Goal: Task Accomplishment & Management: Use online tool/utility

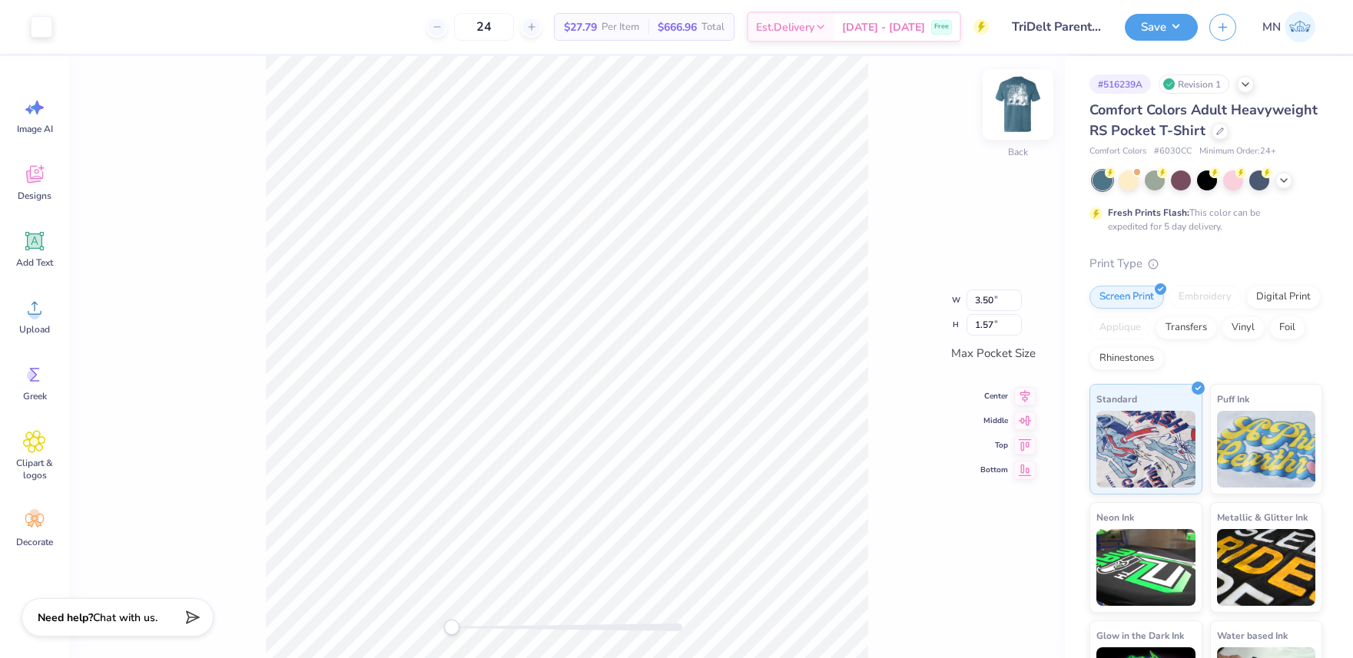
click at [1027, 94] on img at bounding box center [1017, 104] width 61 height 61
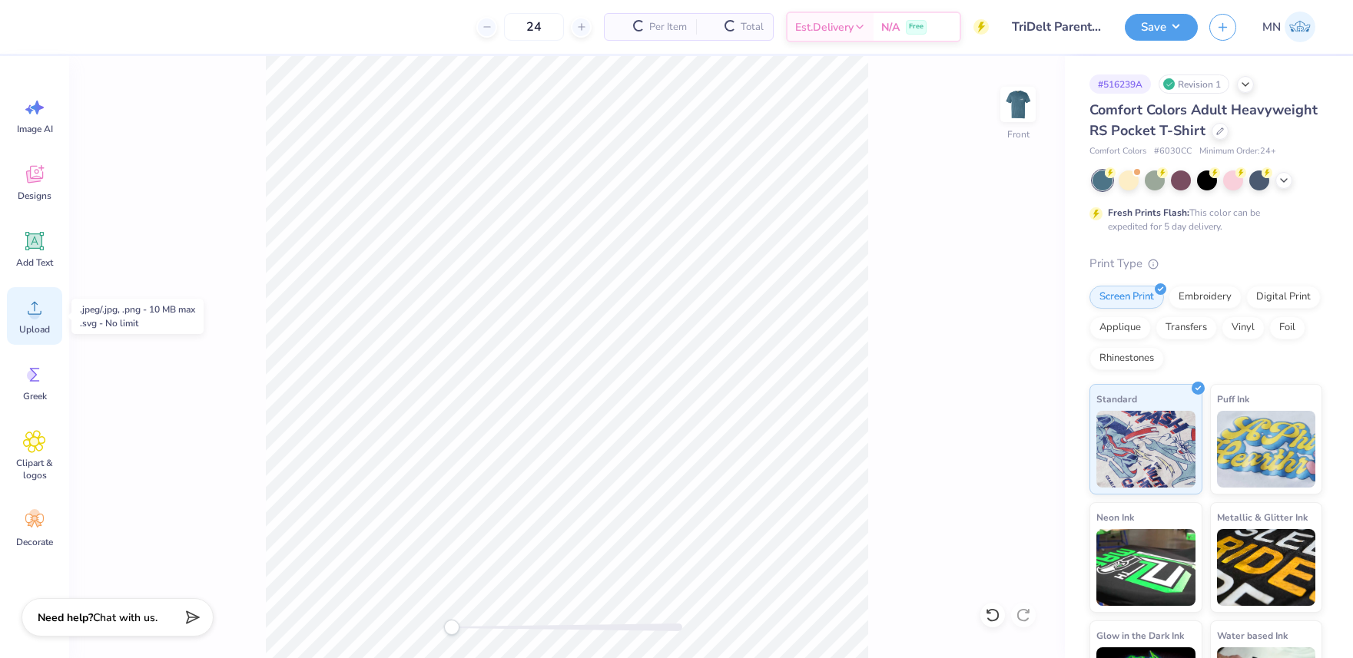
click at [37, 303] on icon at bounding box center [34, 308] width 23 height 23
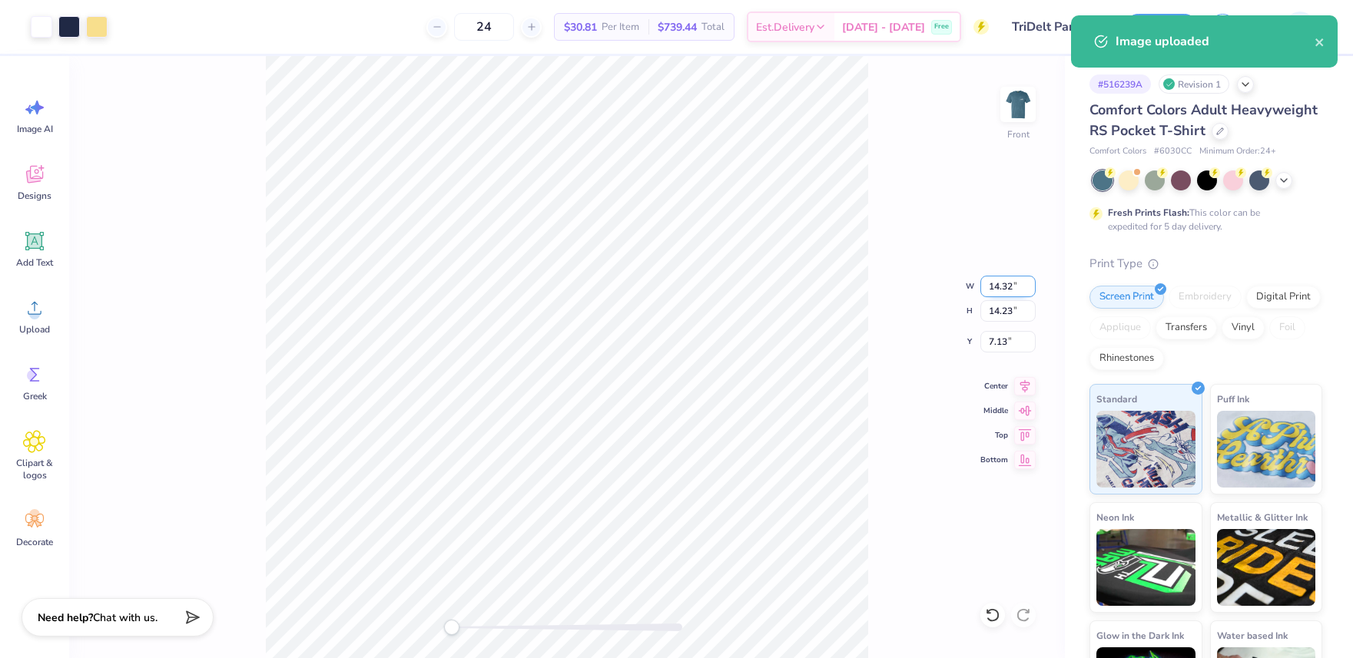
click at [1005, 283] on input "14.32" at bounding box center [1007, 287] width 55 height 22
type input "12.00"
type input "11.92"
type input "8.29"
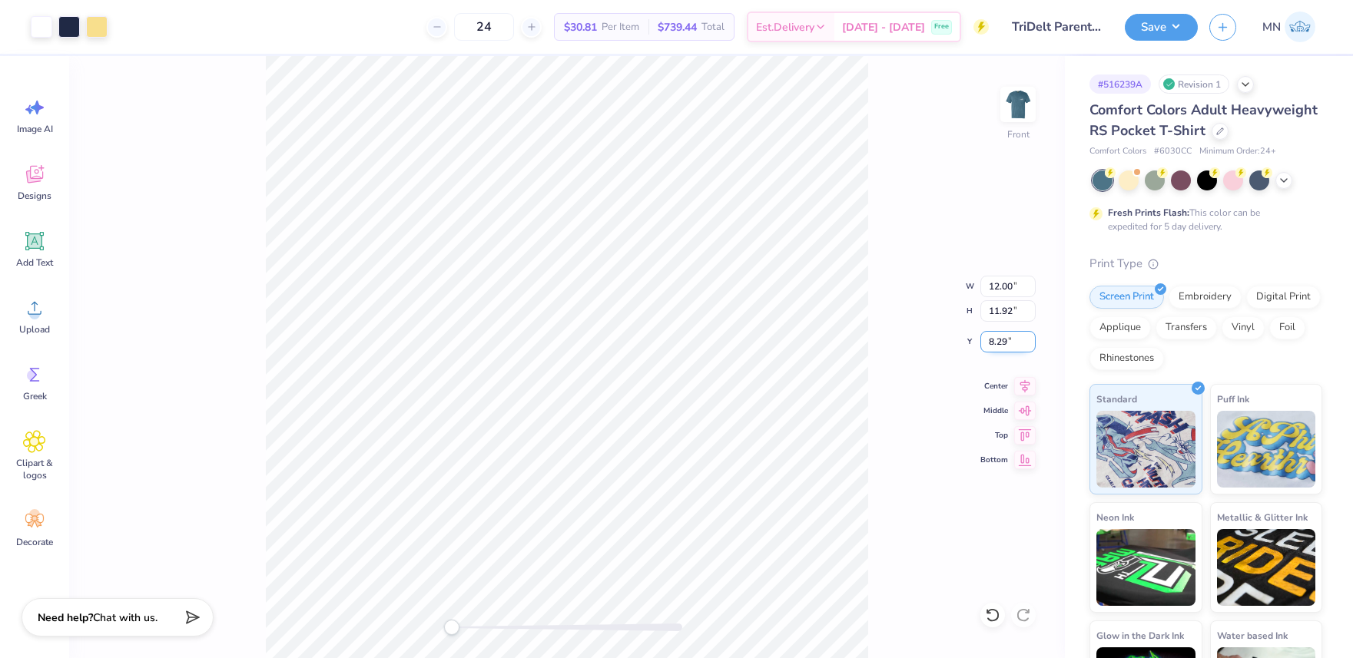
click at [999, 347] on input "8.29" at bounding box center [1007, 342] width 55 height 22
type input "3"
click at [878, 357] on div "Front W 12.00 12.00 " H 11.92 11.92 " Y 3 3 " Center Middle Top Bottom" at bounding box center [567, 357] width 996 height 602
click at [1013, 128] on img at bounding box center [1017, 104] width 61 height 61
click at [23, 244] on icon at bounding box center [34, 241] width 23 height 23
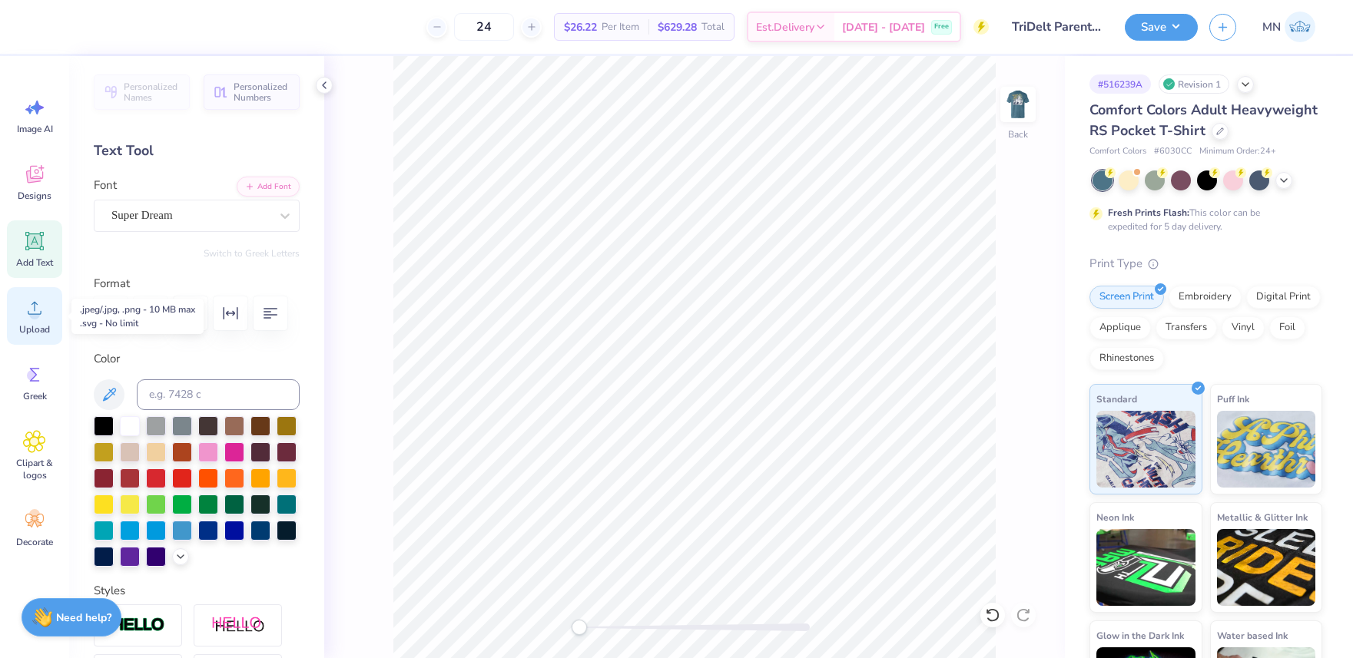
click at [40, 308] on icon at bounding box center [34, 308] width 23 height 23
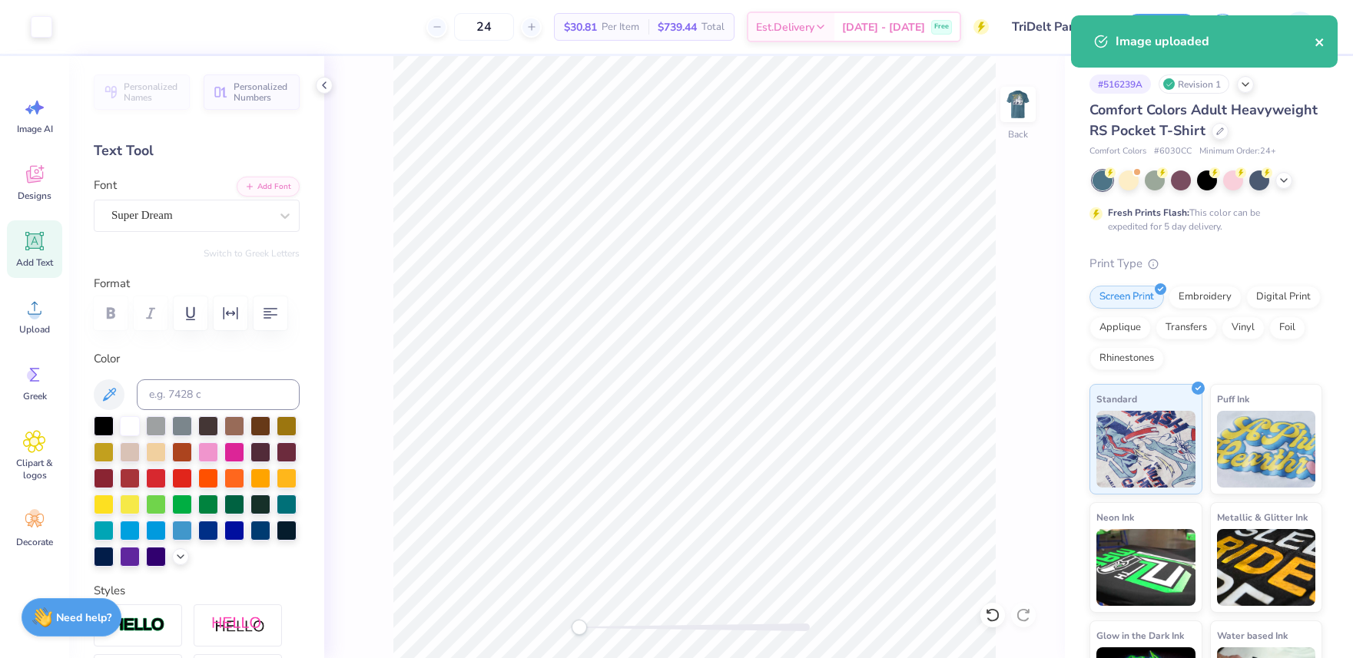
drag, startPoint x: 1316, startPoint y: 42, endPoint x: 1295, endPoint y: 49, distance: 21.9
click at [1316, 42] on icon "close" at bounding box center [1320, 42] width 11 height 12
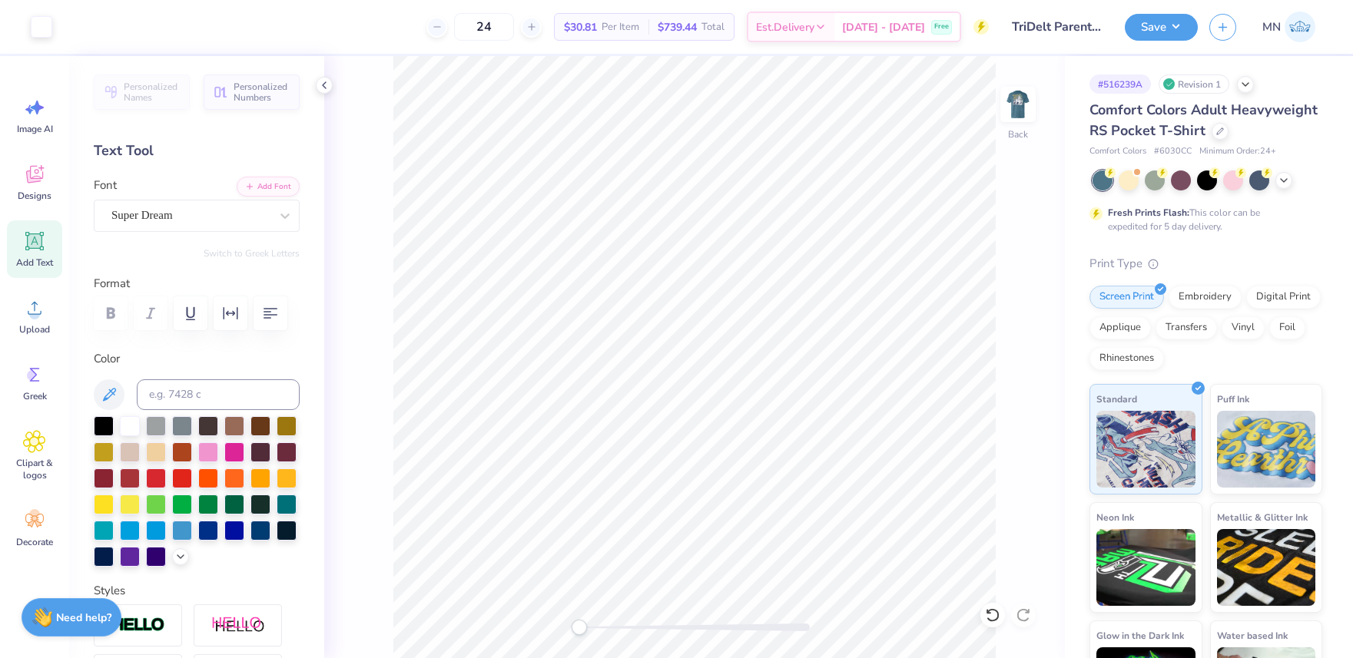
click at [1159, 30] on button "Save" at bounding box center [1161, 27] width 73 height 27
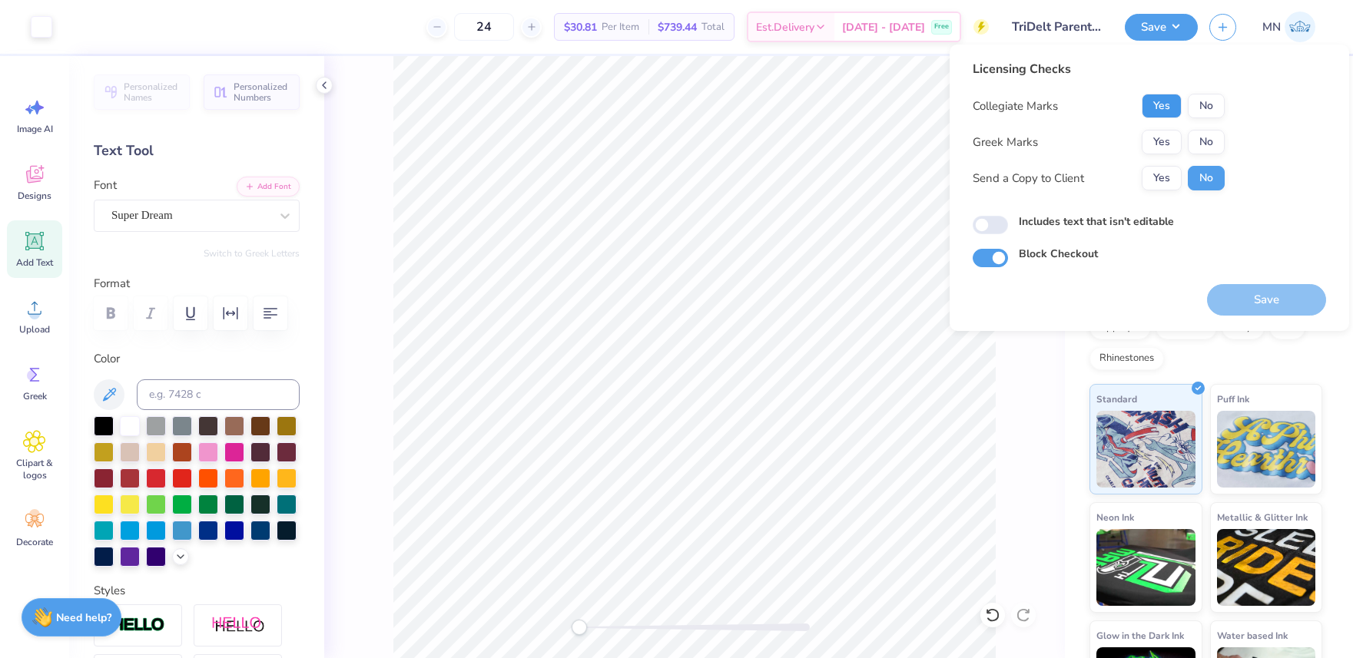
click at [1154, 111] on button "Yes" at bounding box center [1162, 106] width 40 height 25
click at [1155, 133] on button "Yes" at bounding box center [1162, 142] width 40 height 25
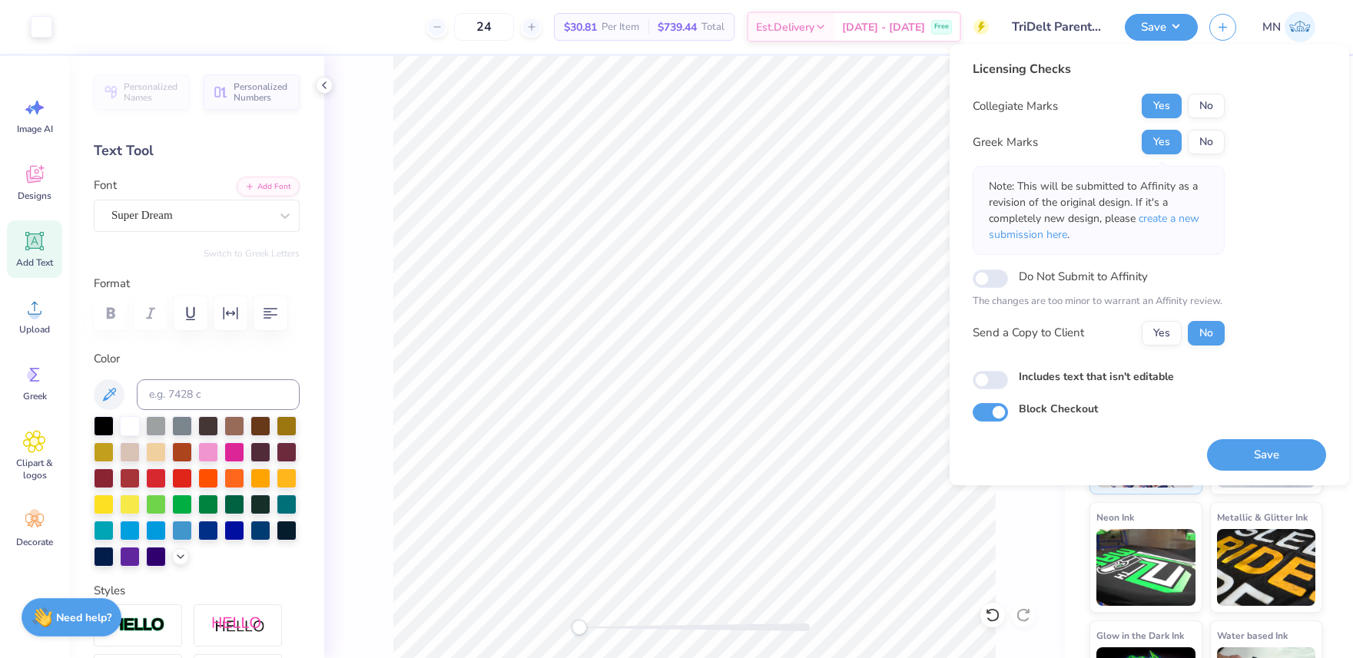
click at [1267, 459] on button "Save" at bounding box center [1266, 454] width 119 height 31
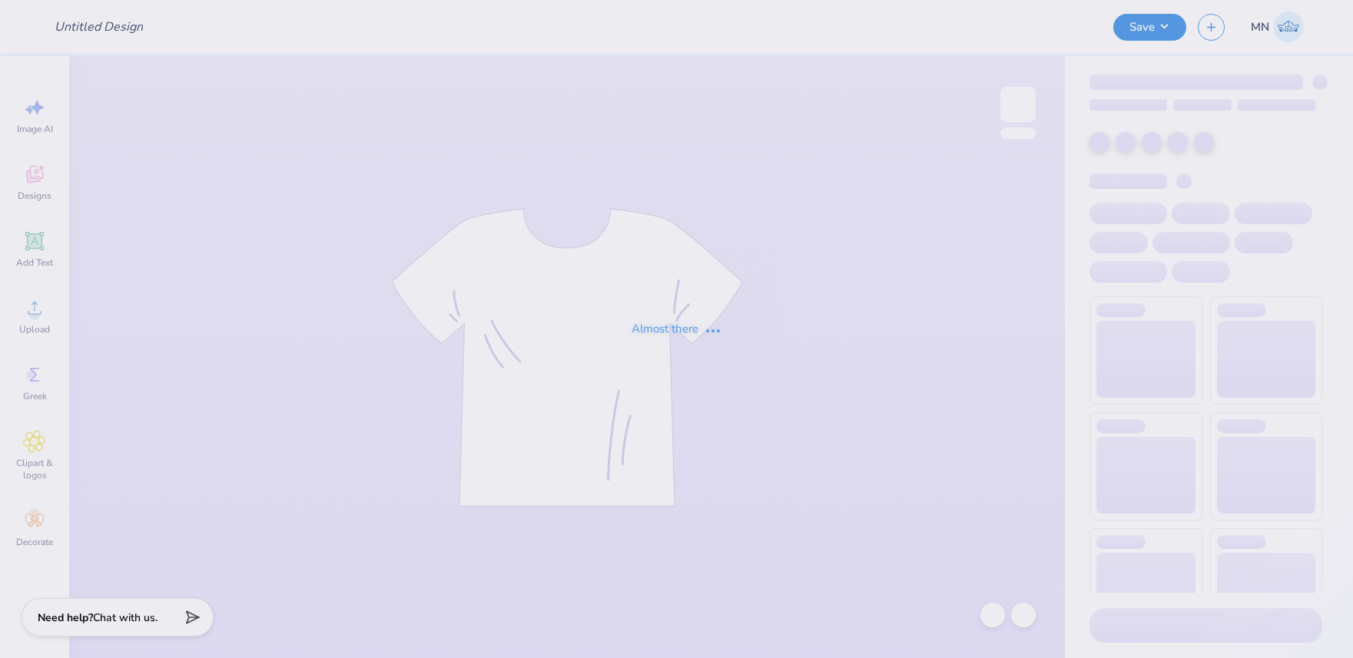
type input "Pi Phi - Parents' Weekend tees #1"
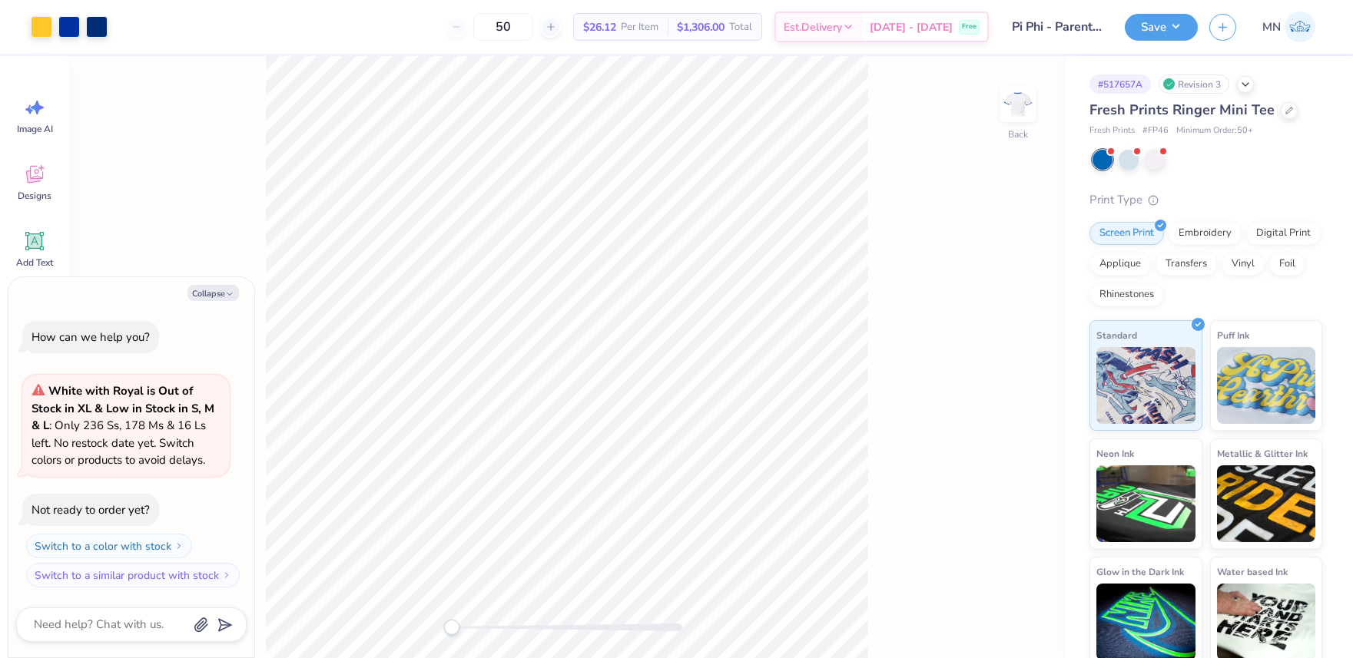
drag, startPoint x: 201, startPoint y: 291, endPoint x: 234, endPoint y: 282, distance: 33.6
click at [201, 291] on button "Collapse" at bounding box center [212, 293] width 51 height 16
type textarea "x"
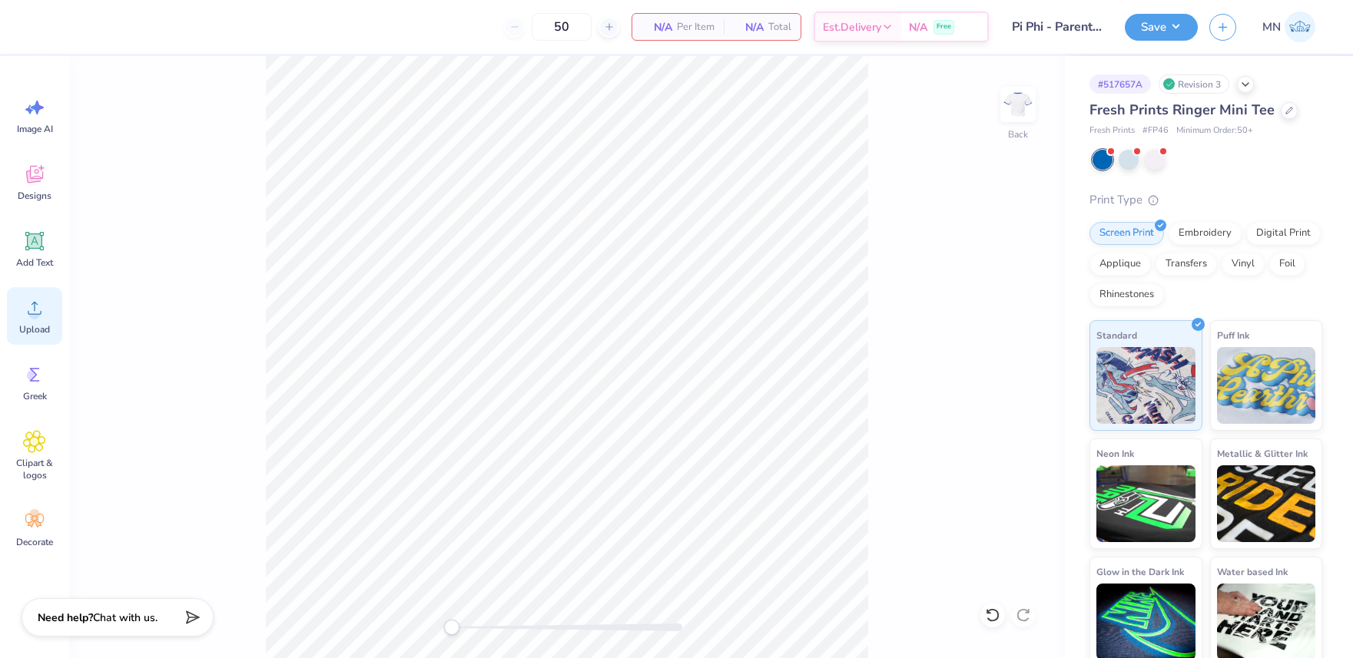
drag, startPoint x: 41, startPoint y: 321, endPoint x: 49, endPoint y: 320, distance: 8.6
click at [43, 320] on div "Upload" at bounding box center [34, 316] width 55 height 58
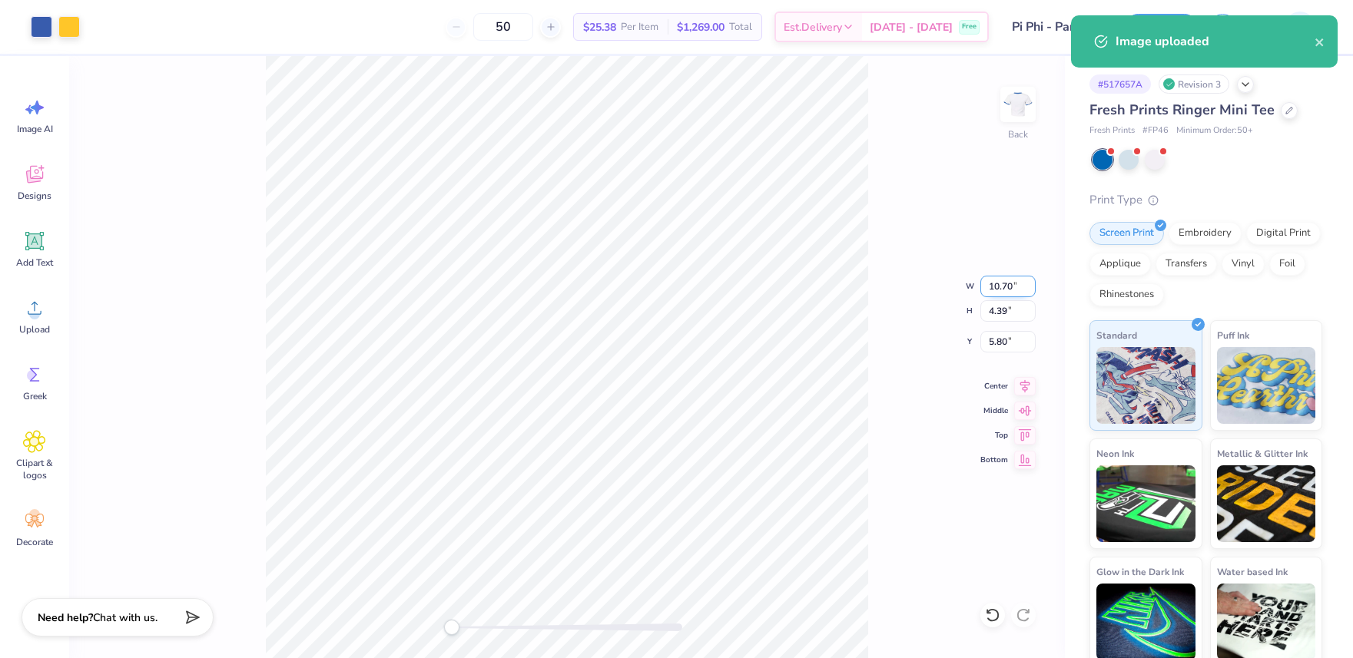
click at [1007, 293] on input "10.70" at bounding box center [1007, 287] width 55 height 22
click at [1009, 287] on input "10.70" at bounding box center [1007, 287] width 55 height 22
type input "7.00"
type input "2.87"
type input "6.56"
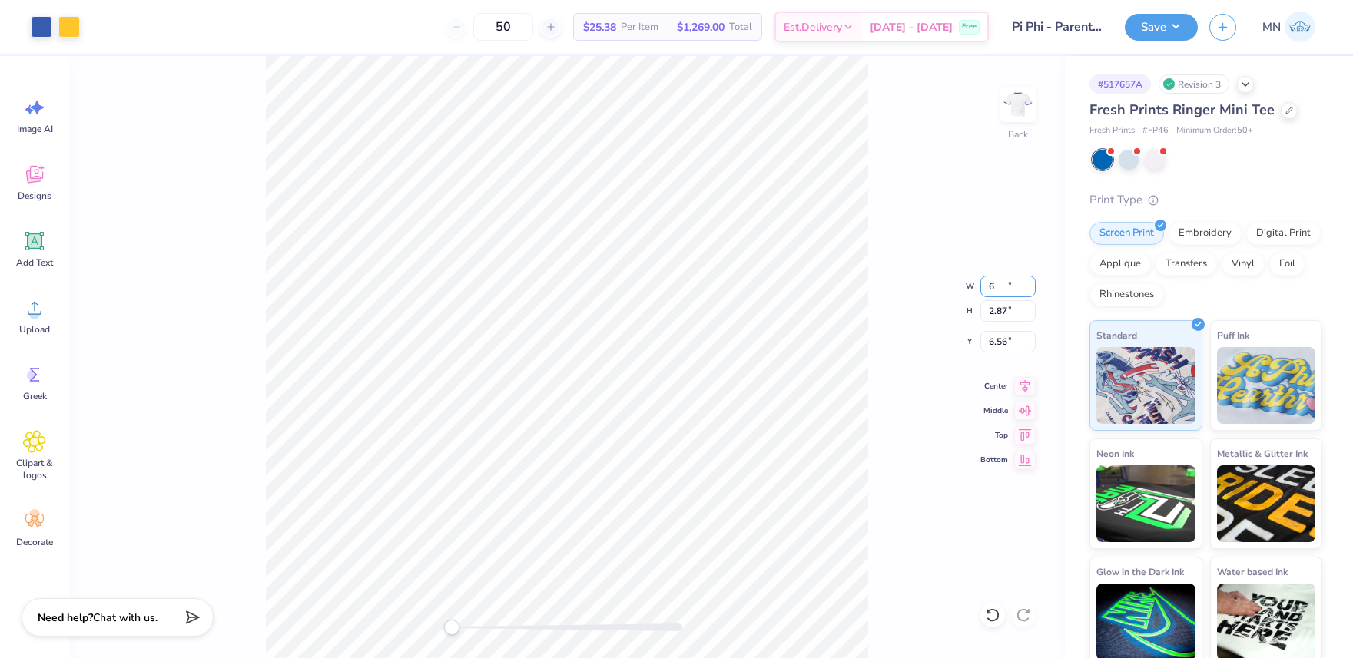
type input "6.00"
type input "2.46"
click at [1007, 338] on input "6.77" at bounding box center [1007, 342] width 55 height 22
type input "2"
click at [1172, 25] on button "Save" at bounding box center [1161, 25] width 73 height 27
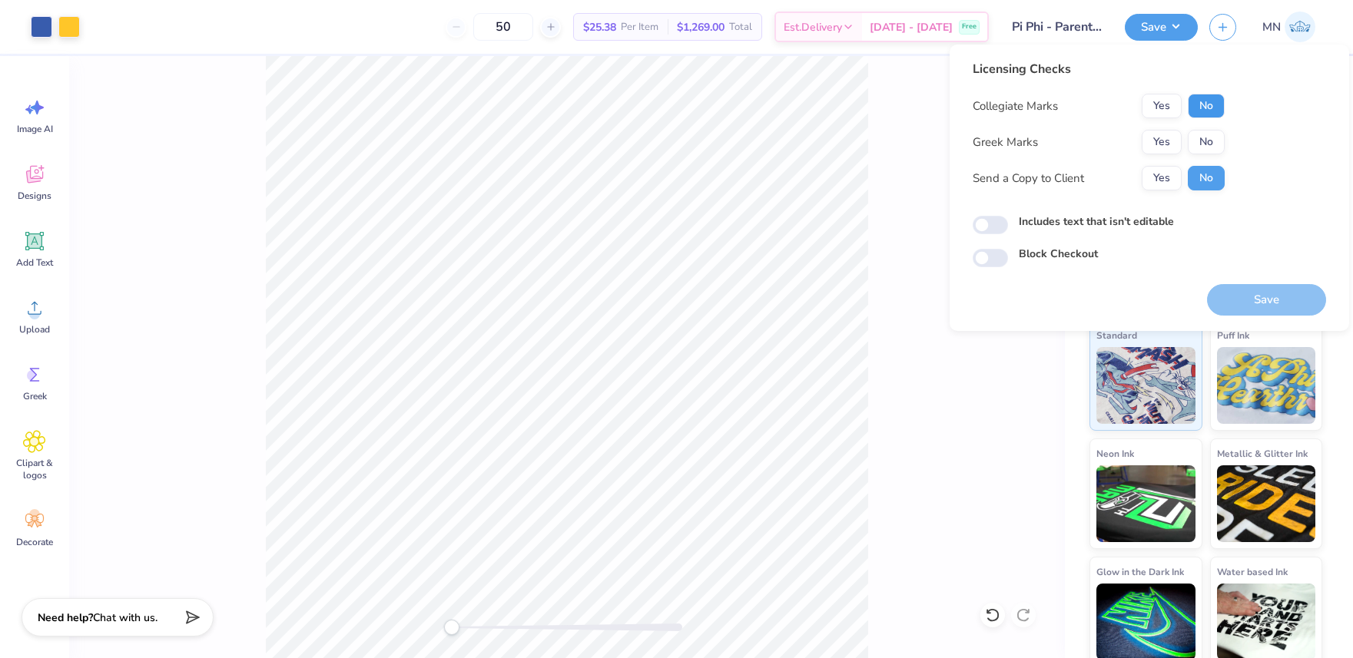
click at [1209, 114] on button "No" at bounding box center [1206, 106] width 37 height 25
drag, startPoint x: 1175, startPoint y: 144, endPoint x: 1188, endPoint y: 161, distance: 21.5
click at [1175, 144] on button "Yes" at bounding box center [1162, 142] width 40 height 25
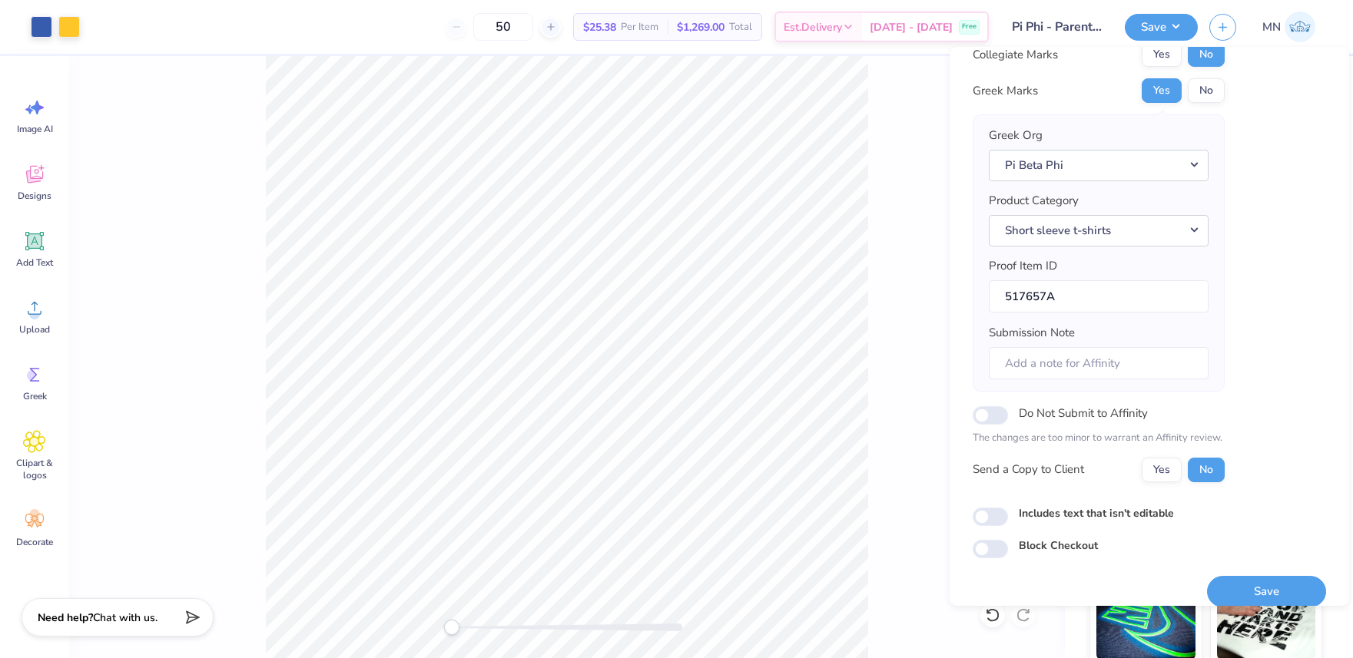
scroll to position [70, 0]
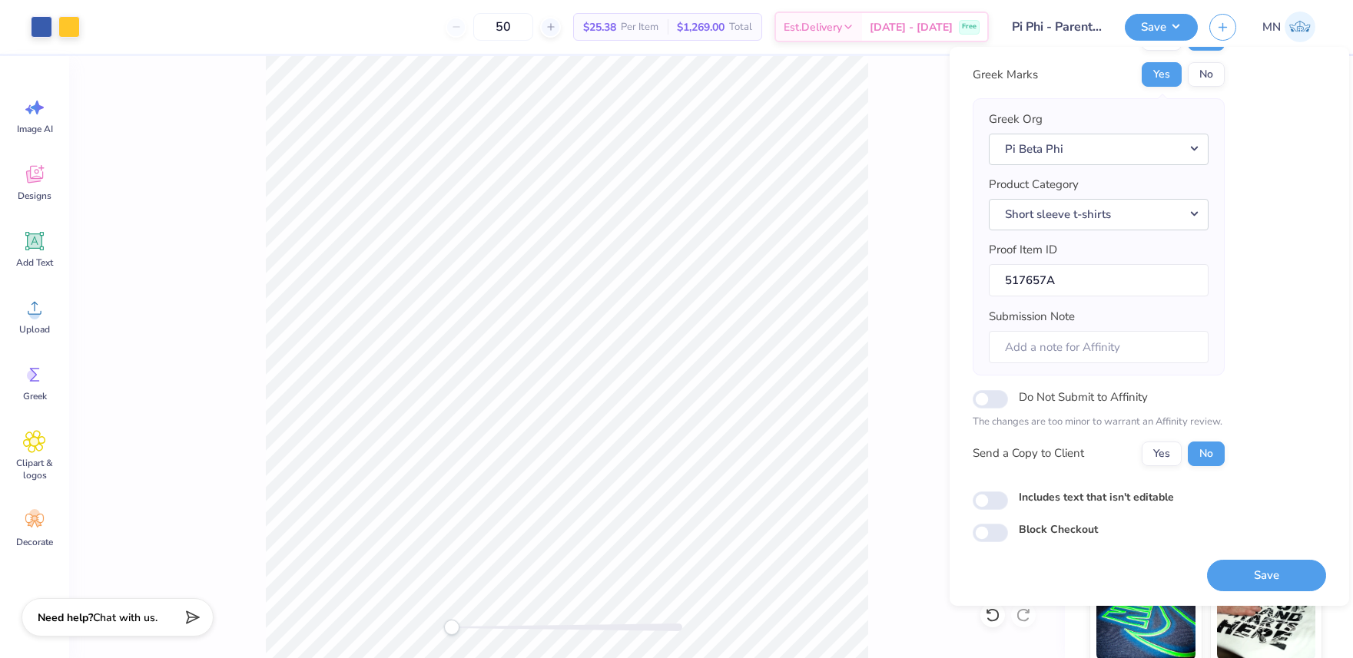
click at [1267, 577] on button "Save" at bounding box center [1266, 575] width 119 height 31
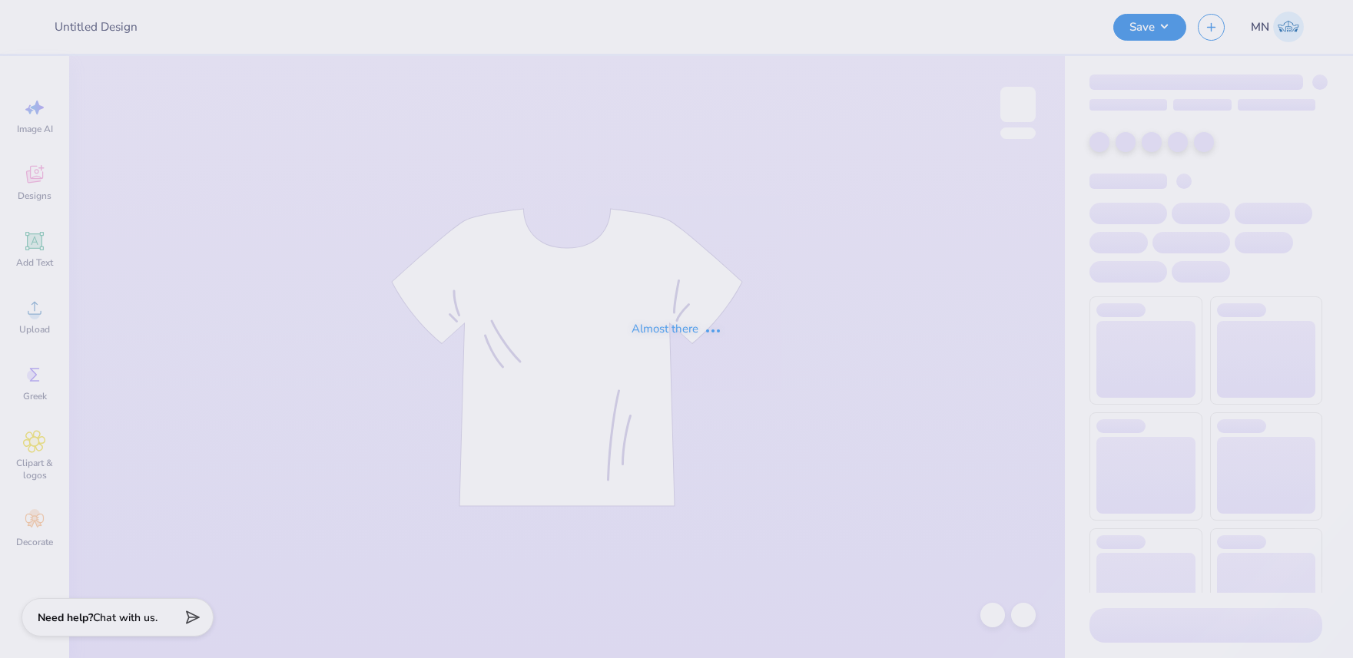
type input "Sigma Pi Sigma recruitment"
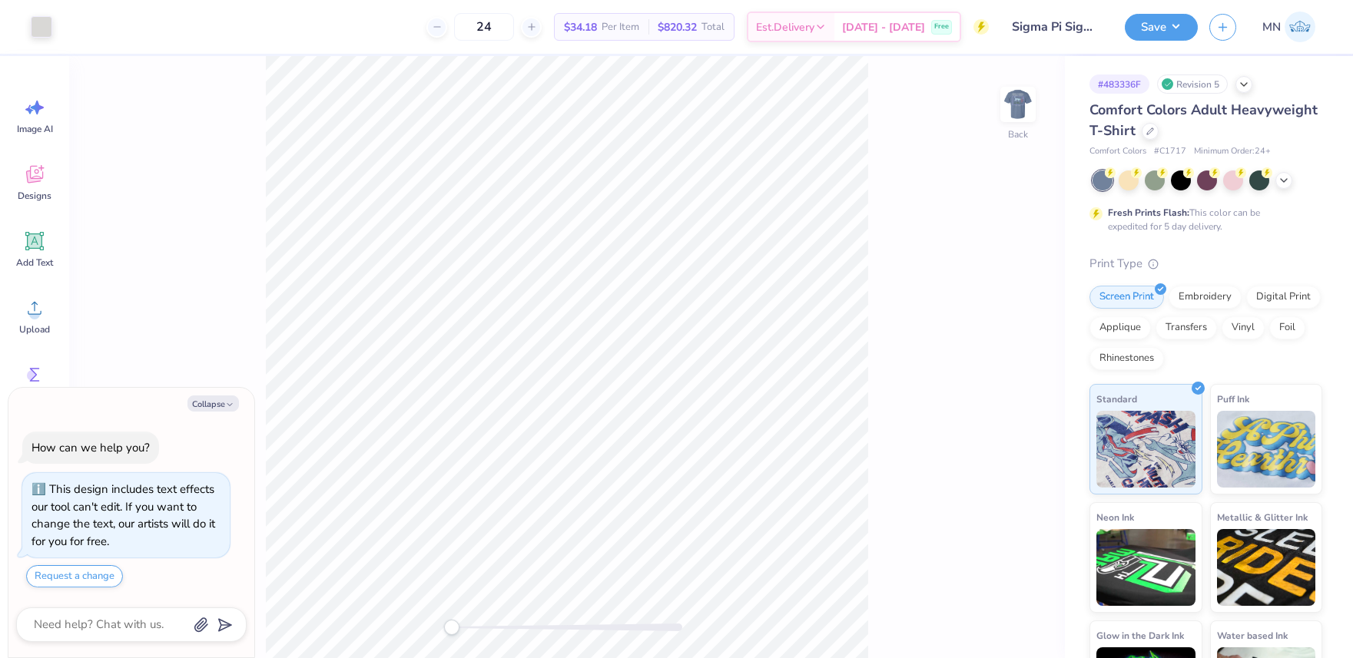
drag, startPoint x: 213, startPoint y: 404, endPoint x: 257, endPoint y: 386, distance: 47.9
click at [214, 403] on button "Collapse" at bounding box center [212, 404] width 51 height 16
type textarea "x"
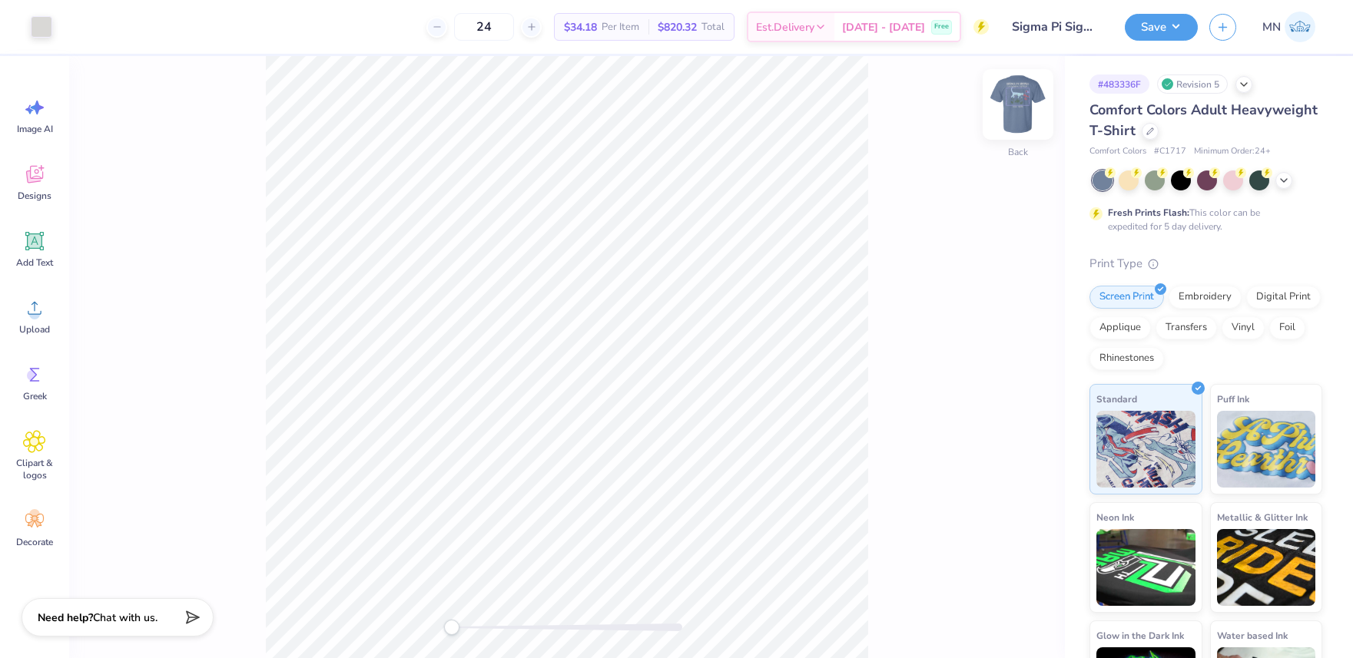
click at [1010, 99] on img at bounding box center [1017, 104] width 61 height 61
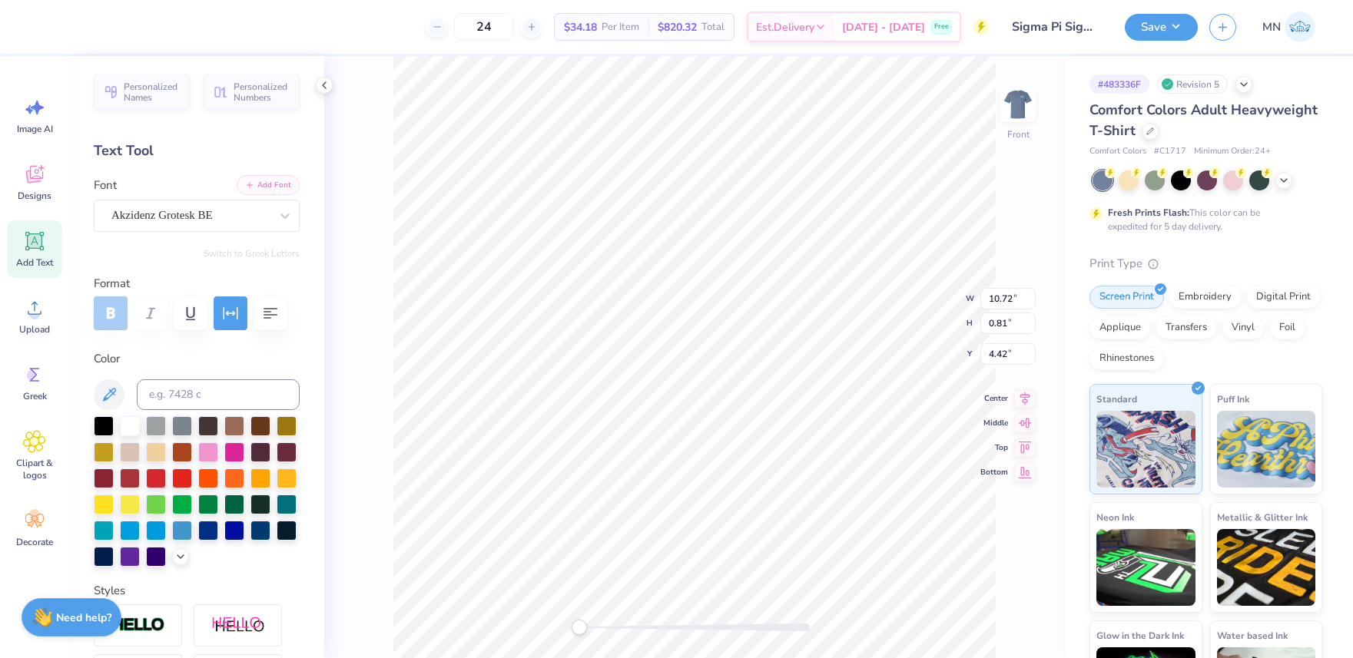
click at [260, 182] on button "Add Font" at bounding box center [268, 185] width 63 height 20
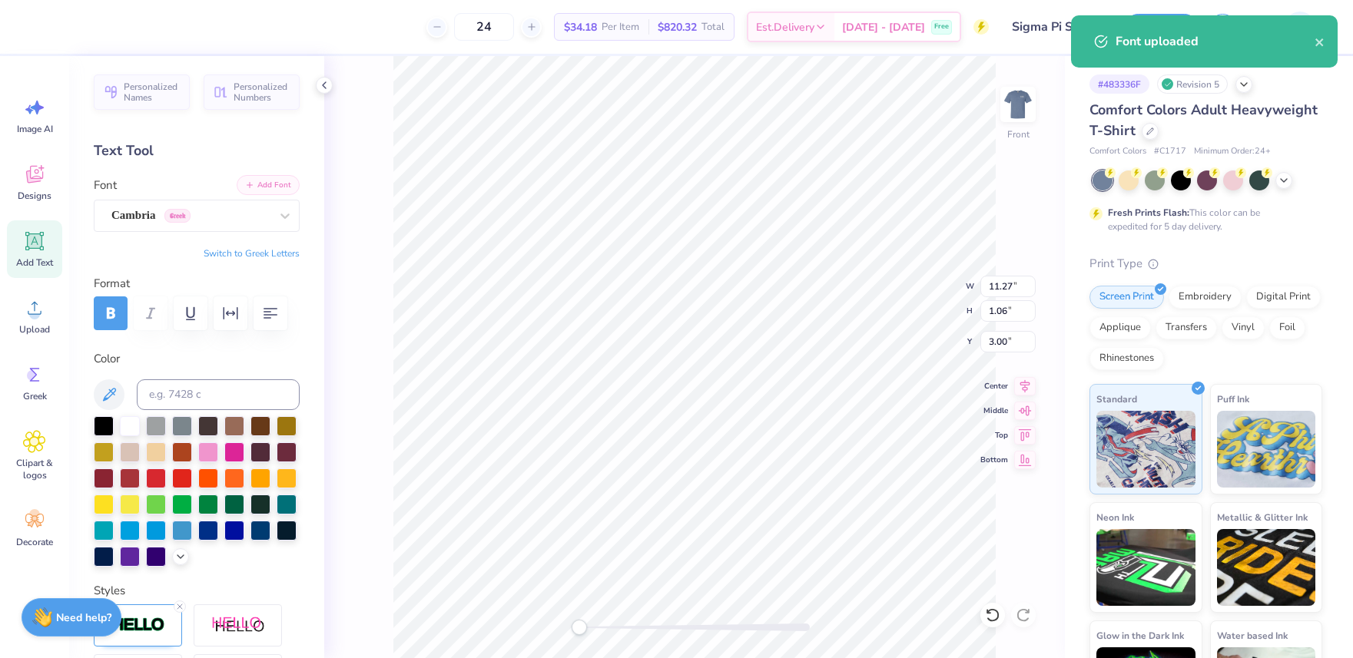
click at [263, 177] on button "Add Font" at bounding box center [268, 185] width 63 height 20
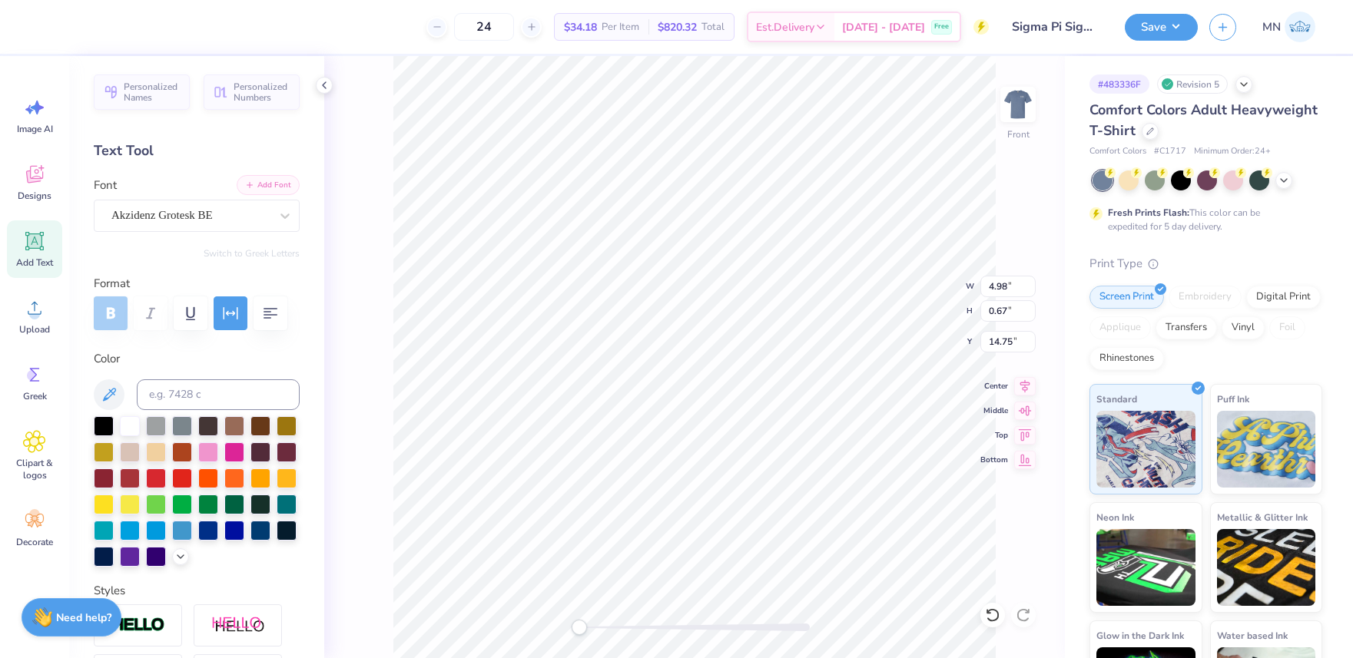
click at [259, 186] on button "Add Font" at bounding box center [268, 185] width 63 height 20
click at [35, 313] on circle at bounding box center [34, 314] width 11 height 11
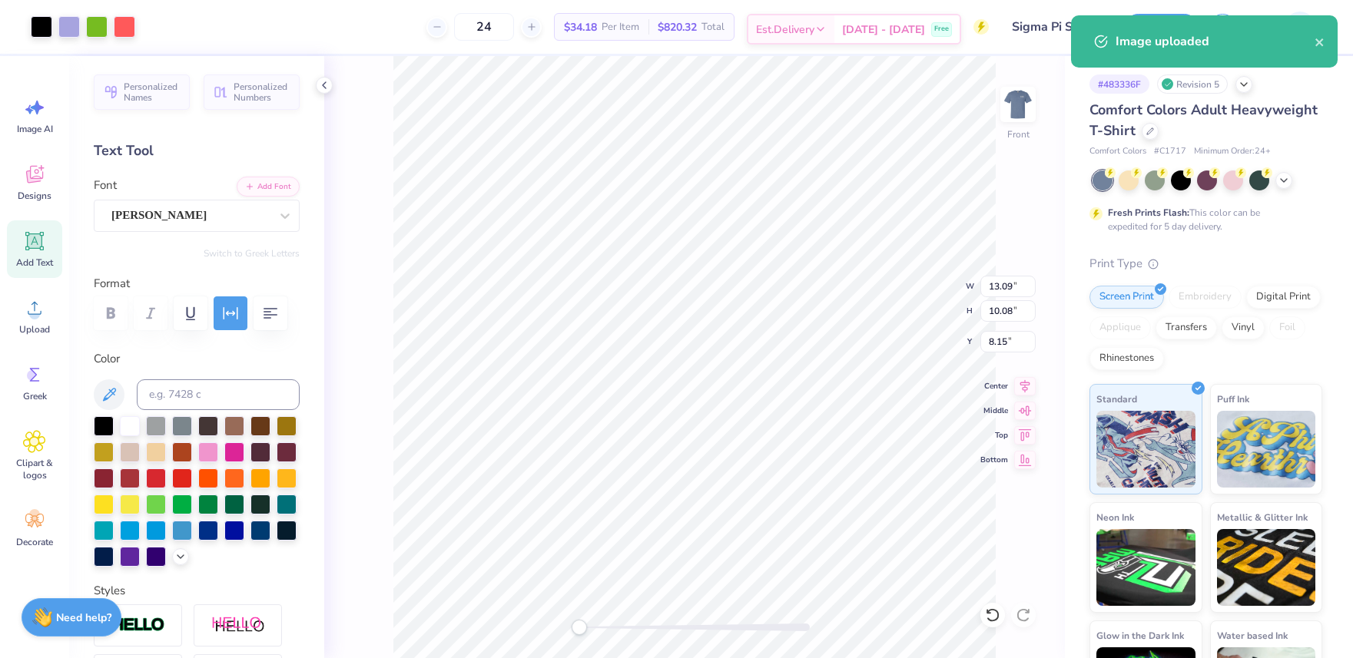
type input "13.09"
type input "10.08"
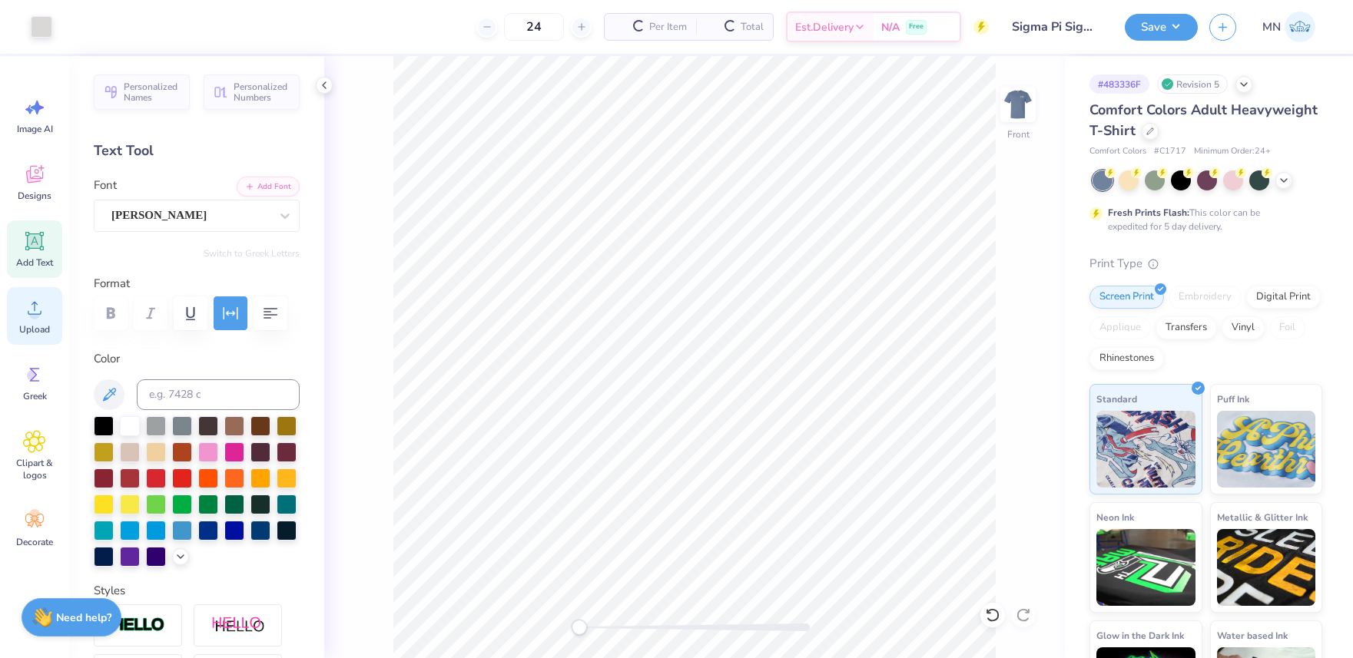
click at [43, 303] on icon at bounding box center [34, 308] width 23 height 23
click at [35, 307] on icon at bounding box center [34, 308] width 23 height 23
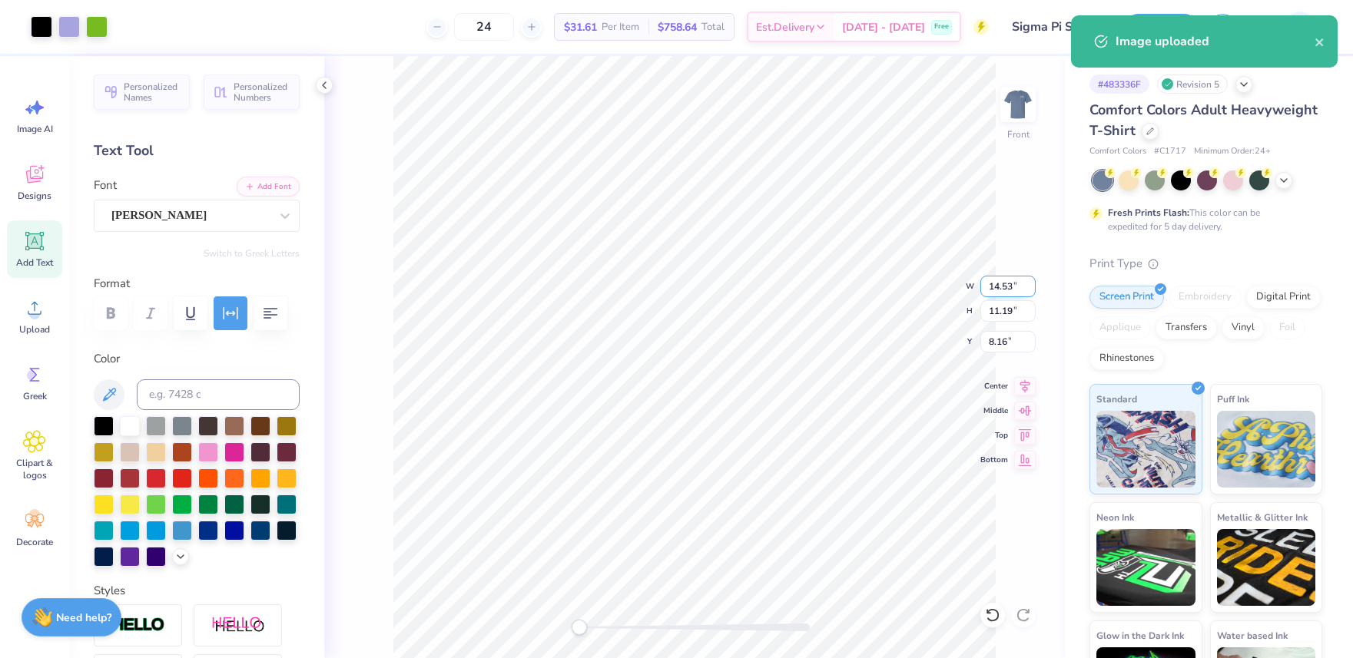
click at [1000, 288] on input "14.53" at bounding box center [1007, 287] width 55 height 22
type input "2.00"
type input "1.54"
type input "12.98"
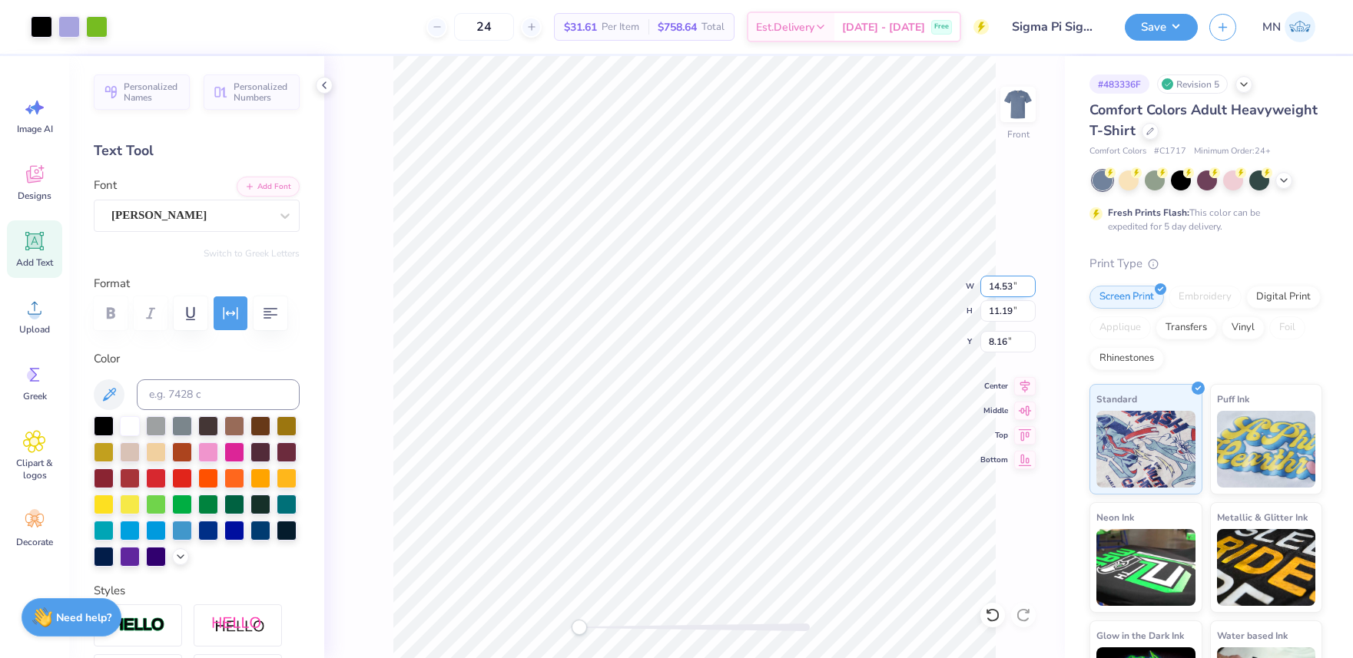
click at [1007, 284] on input "14.53" at bounding box center [1007, 287] width 55 height 22
type input "12.00"
type input "9.24"
type input "6.25"
click at [41, 31] on div at bounding box center [42, 26] width 22 height 22
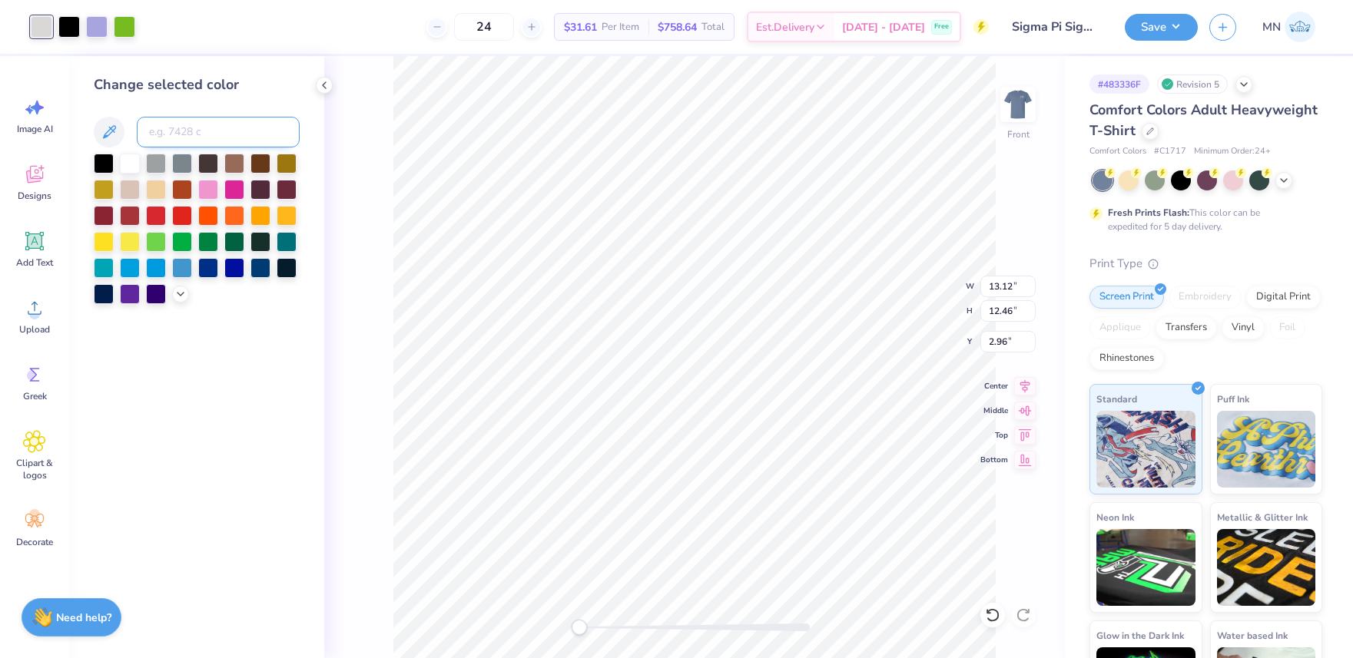
click at [221, 134] on input at bounding box center [218, 132] width 163 height 31
type input "368"
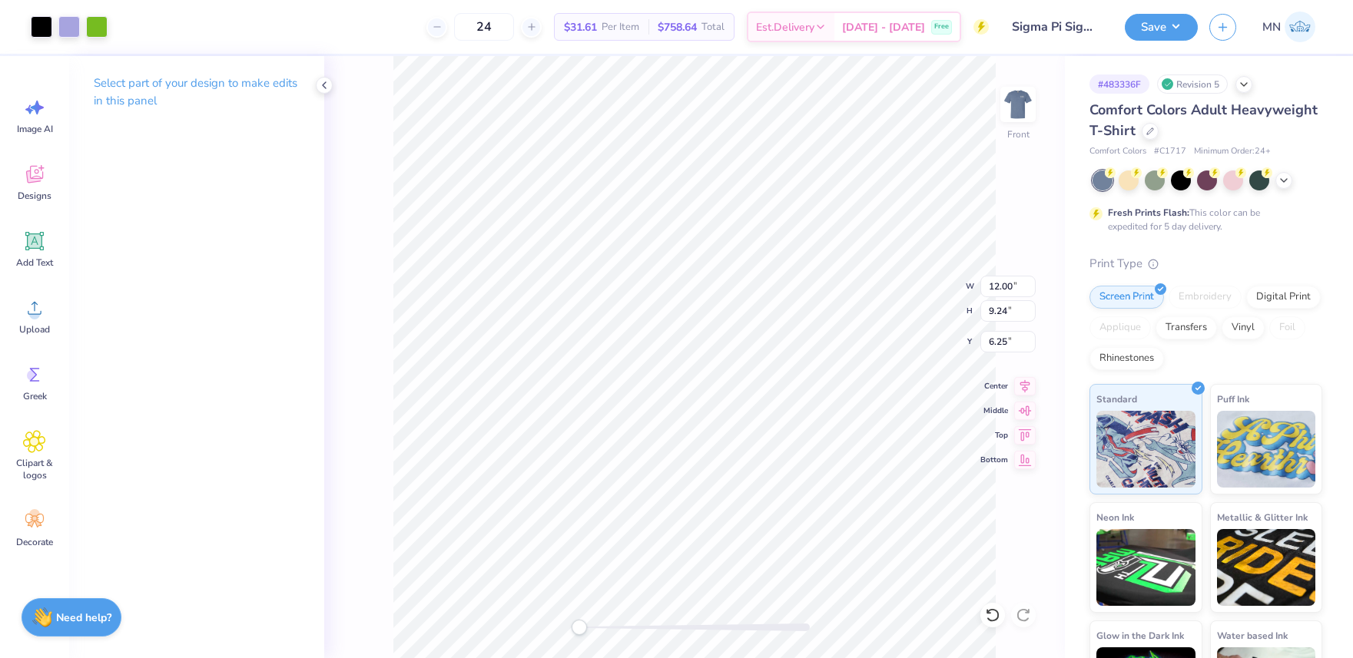
type input "13.12"
type input "1.13"
type input "2.96"
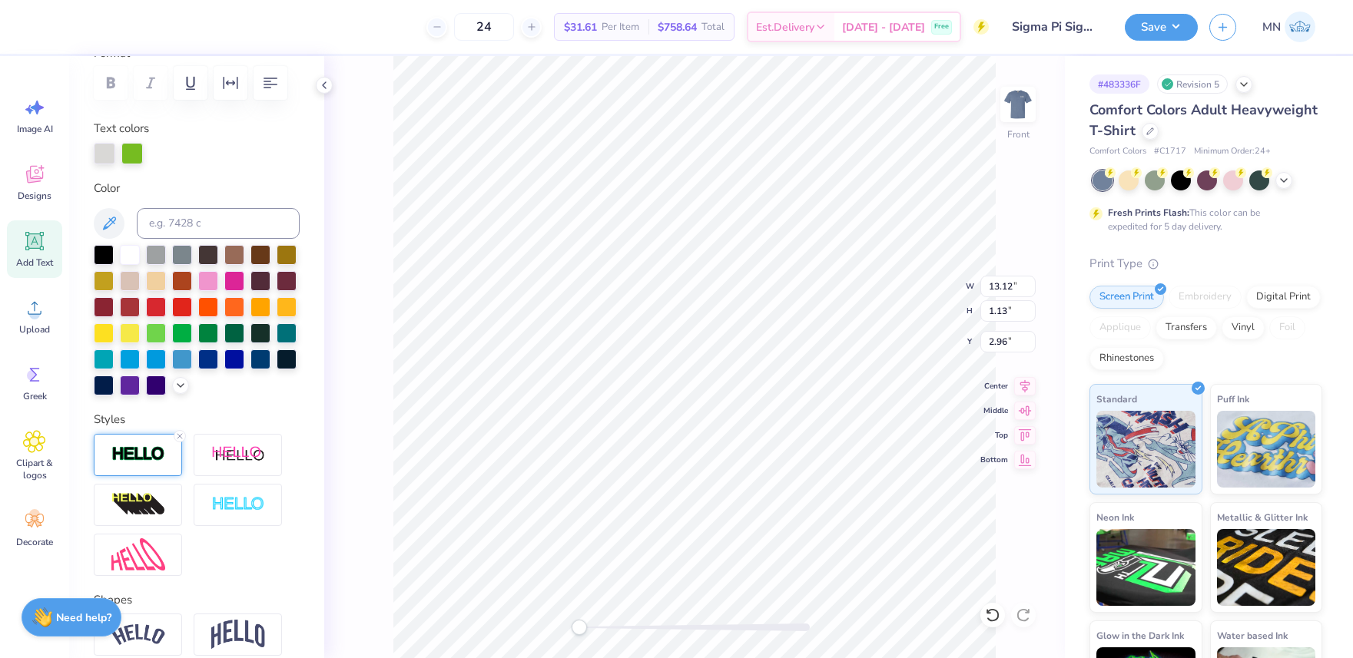
scroll to position [254, 0]
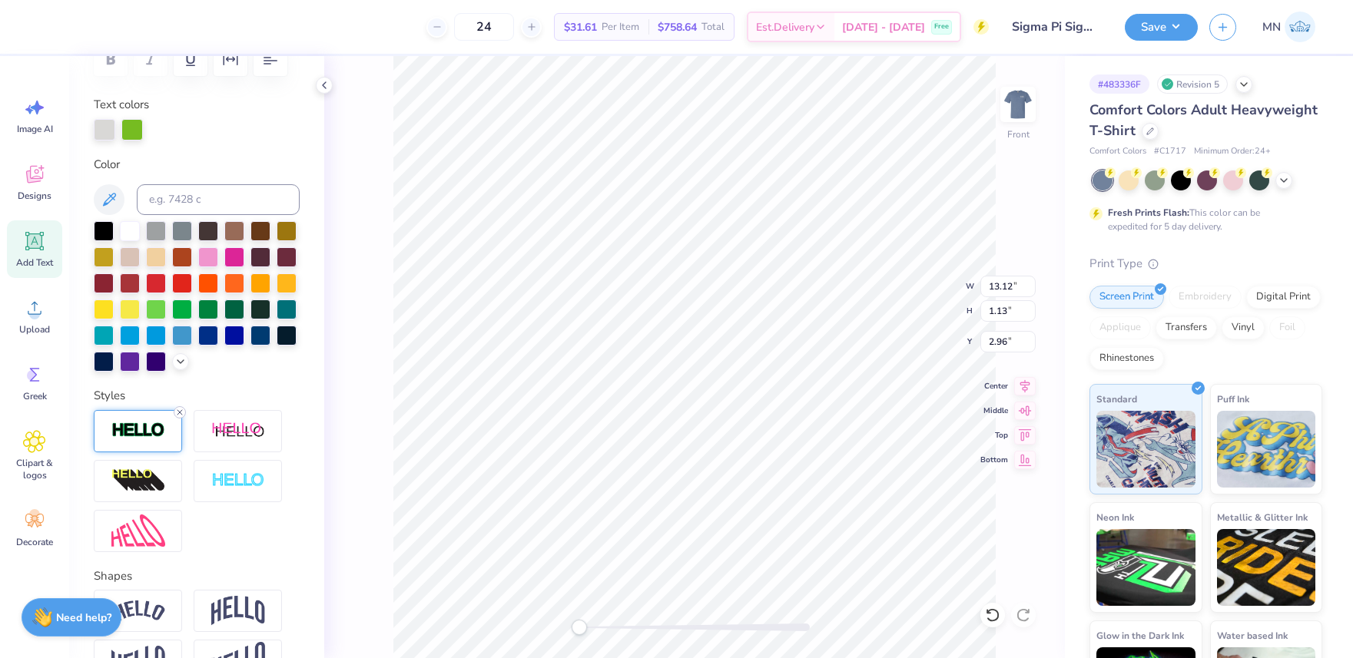
click at [178, 409] on icon at bounding box center [179, 412] width 9 height 9
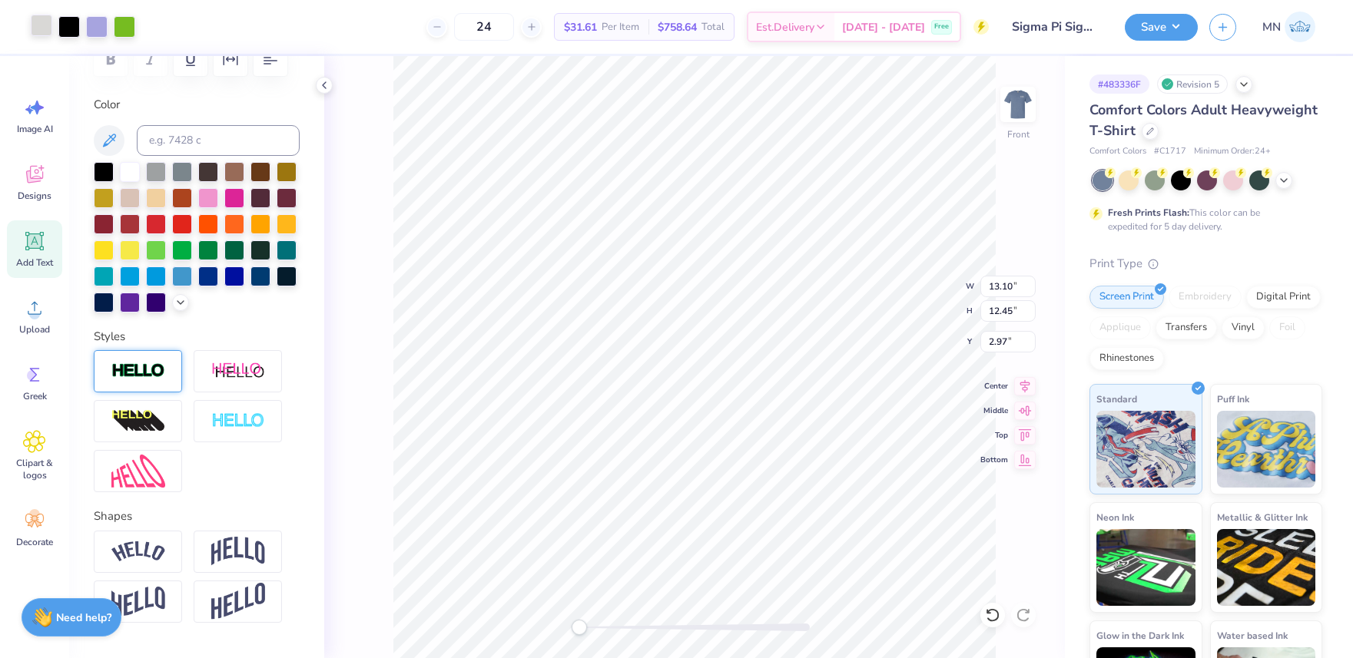
click at [49, 25] on div at bounding box center [42, 26] width 22 height 22
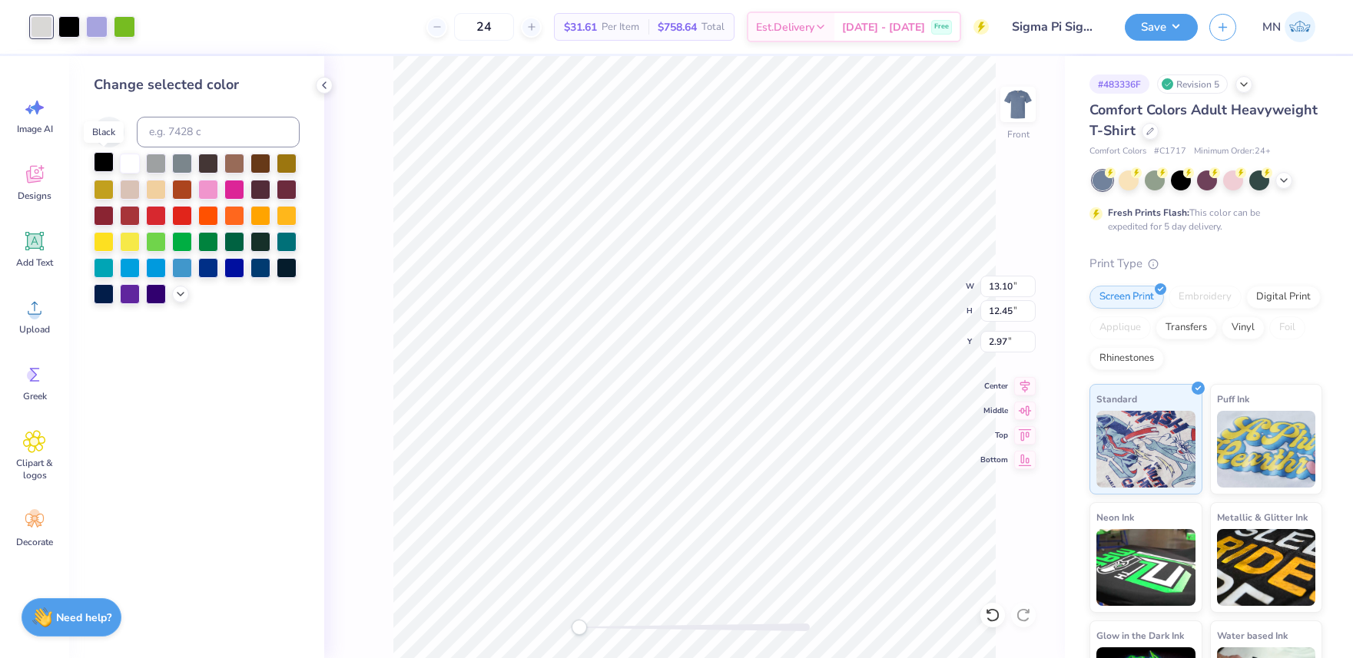
click at [97, 169] on div at bounding box center [104, 162] width 20 height 20
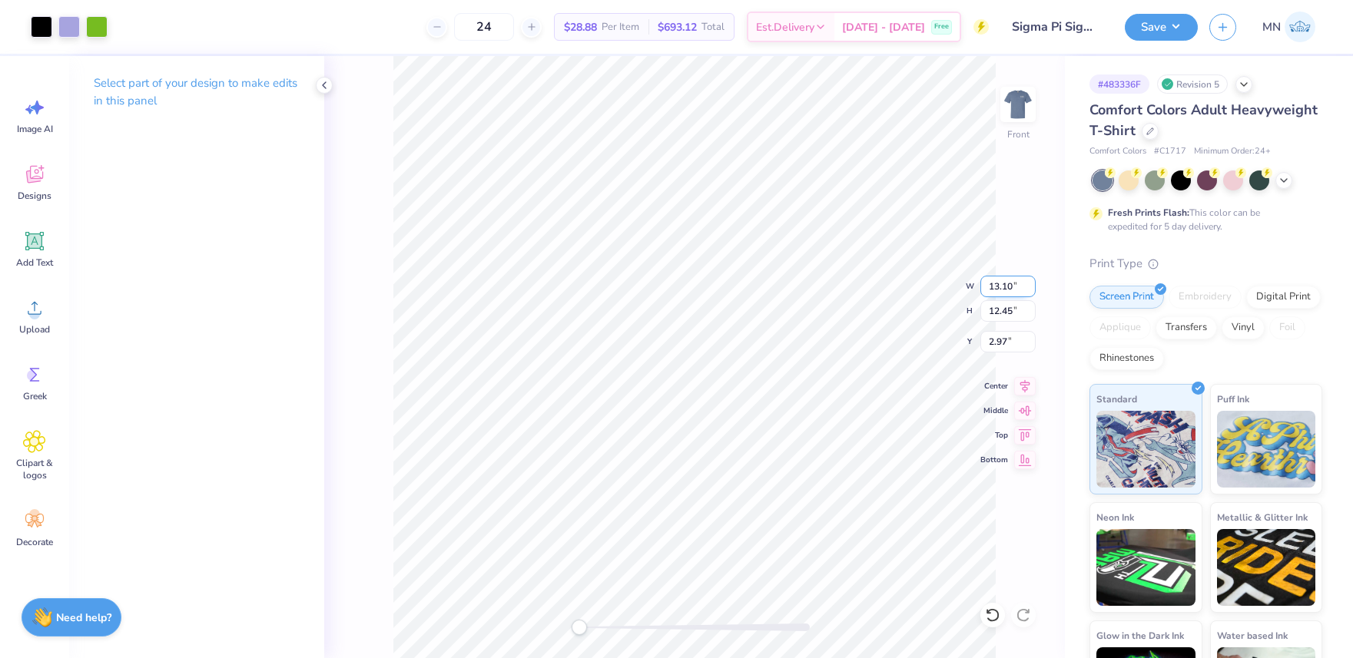
click at [1013, 287] on input "13.10" at bounding box center [1007, 287] width 55 height 22
type input "12.00"
type input "11.41"
type input "3.50"
click at [1002, 344] on input "3.50" at bounding box center [1007, 342] width 55 height 22
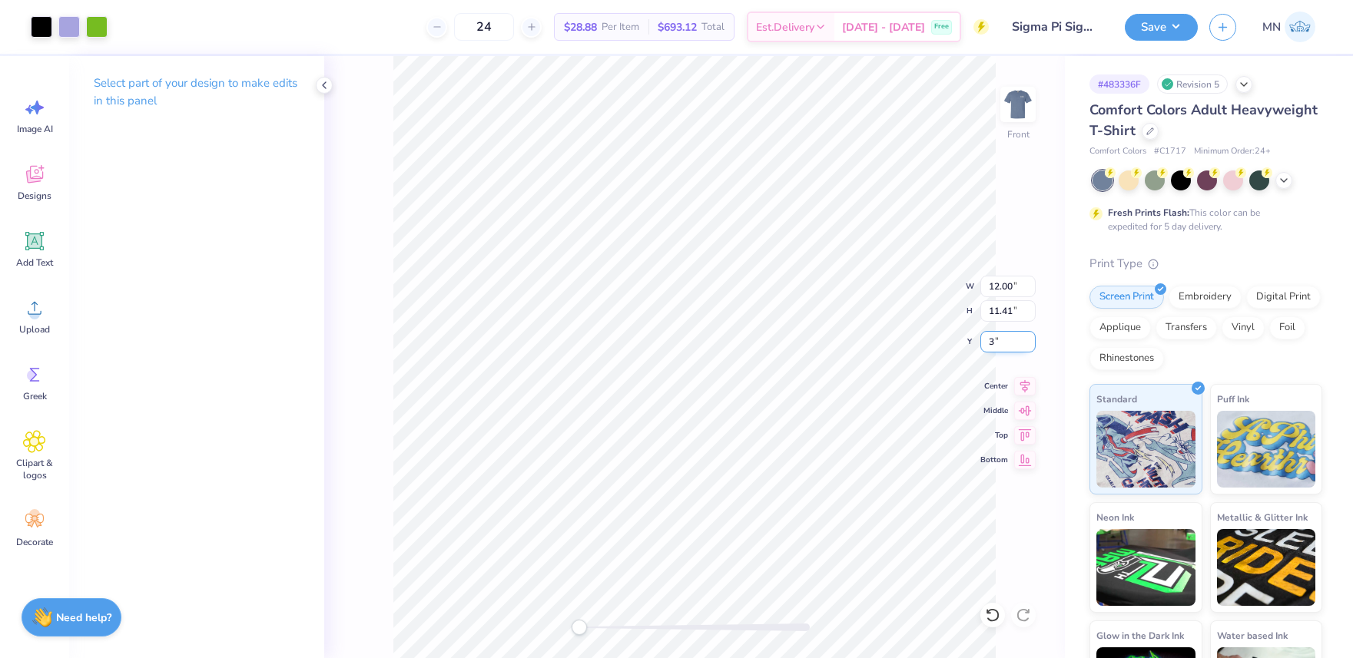
type input "3.00"
click at [1142, 28] on button "Save" at bounding box center [1161, 25] width 73 height 27
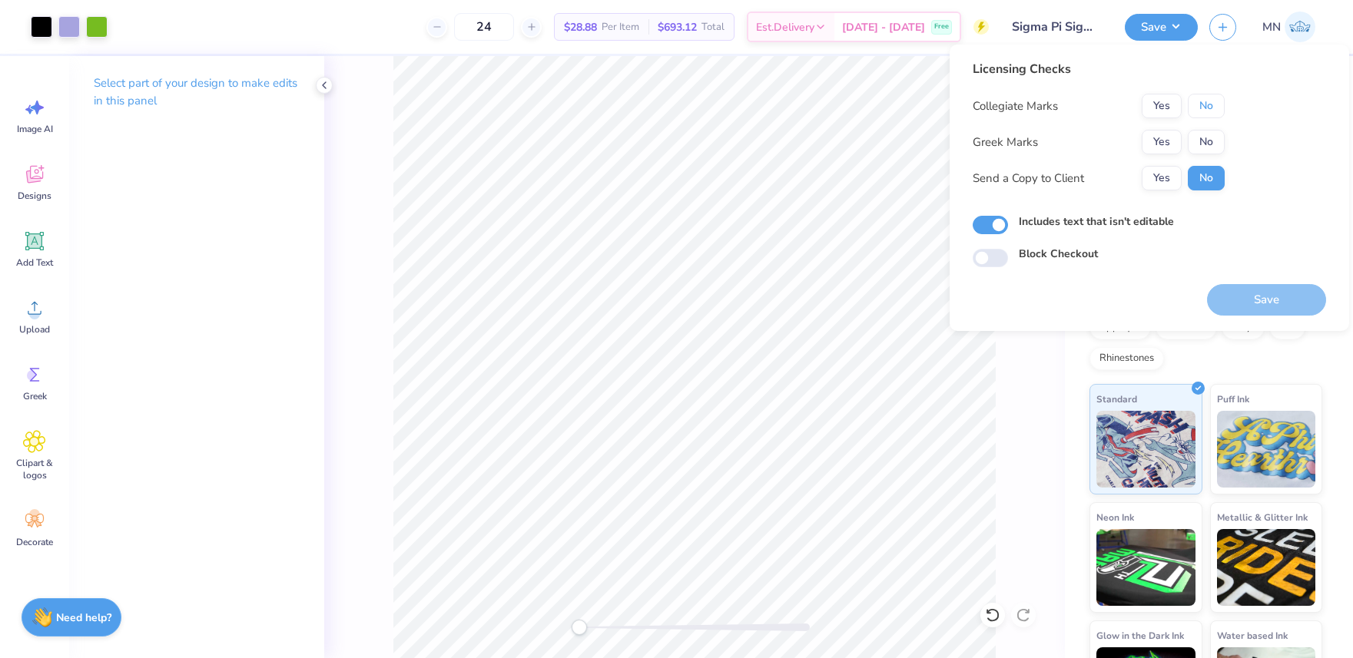
drag, startPoint x: 1205, startPoint y: 100, endPoint x: 1176, endPoint y: 124, distance: 37.7
click at [1205, 100] on button "No" at bounding box center [1206, 106] width 37 height 25
click at [1161, 137] on button "Yes" at bounding box center [1162, 142] width 40 height 25
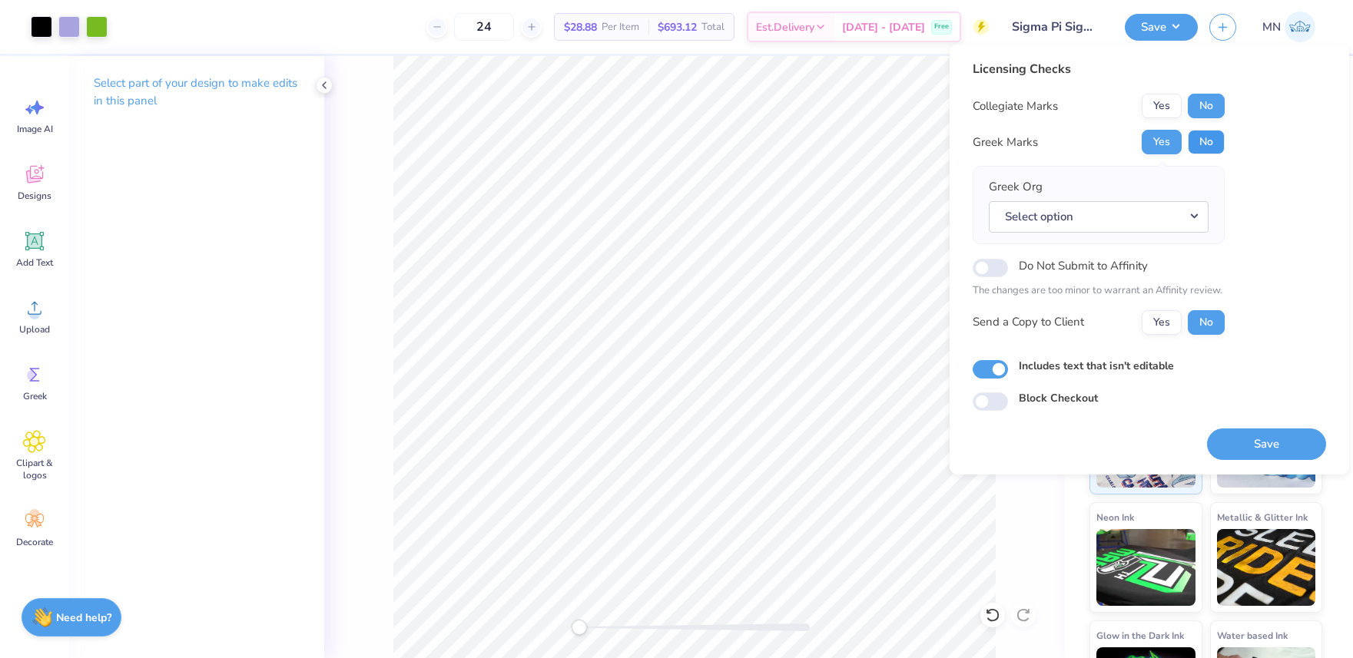
click at [1204, 148] on button "No" at bounding box center [1206, 142] width 37 height 25
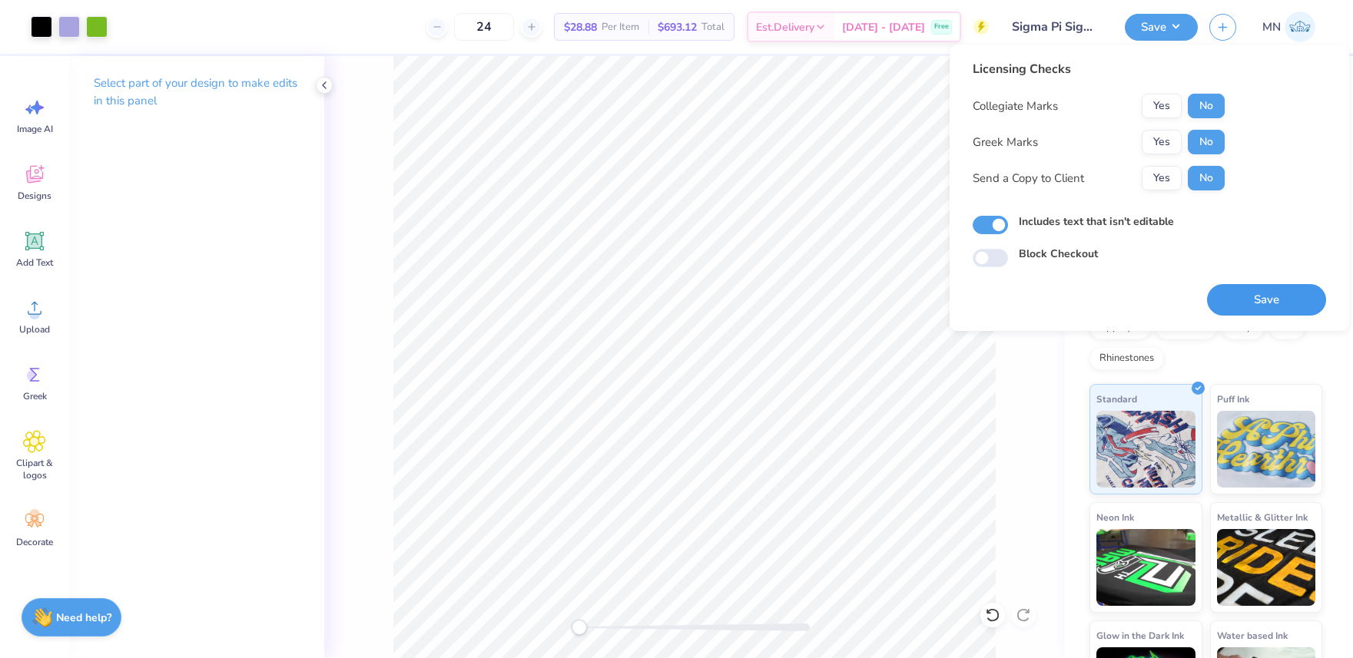
drag, startPoint x: 1242, startPoint y: 297, endPoint x: 1229, endPoint y: 272, distance: 28.2
click at [1242, 297] on button "Save" at bounding box center [1266, 299] width 119 height 31
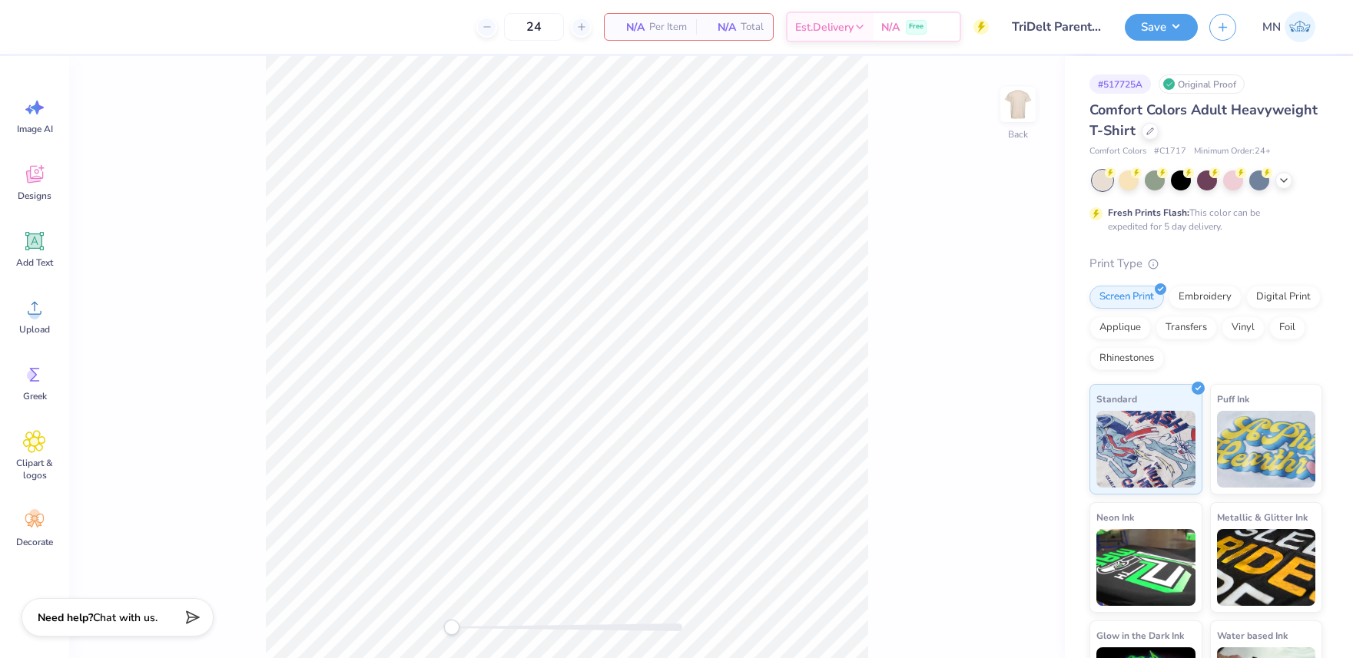
drag, startPoint x: 45, startPoint y: 314, endPoint x: 65, endPoint y: 313, distance: 20.0
click at [49, 314] on div "Upload" at bounding box center [34, 316] width 55 height 58
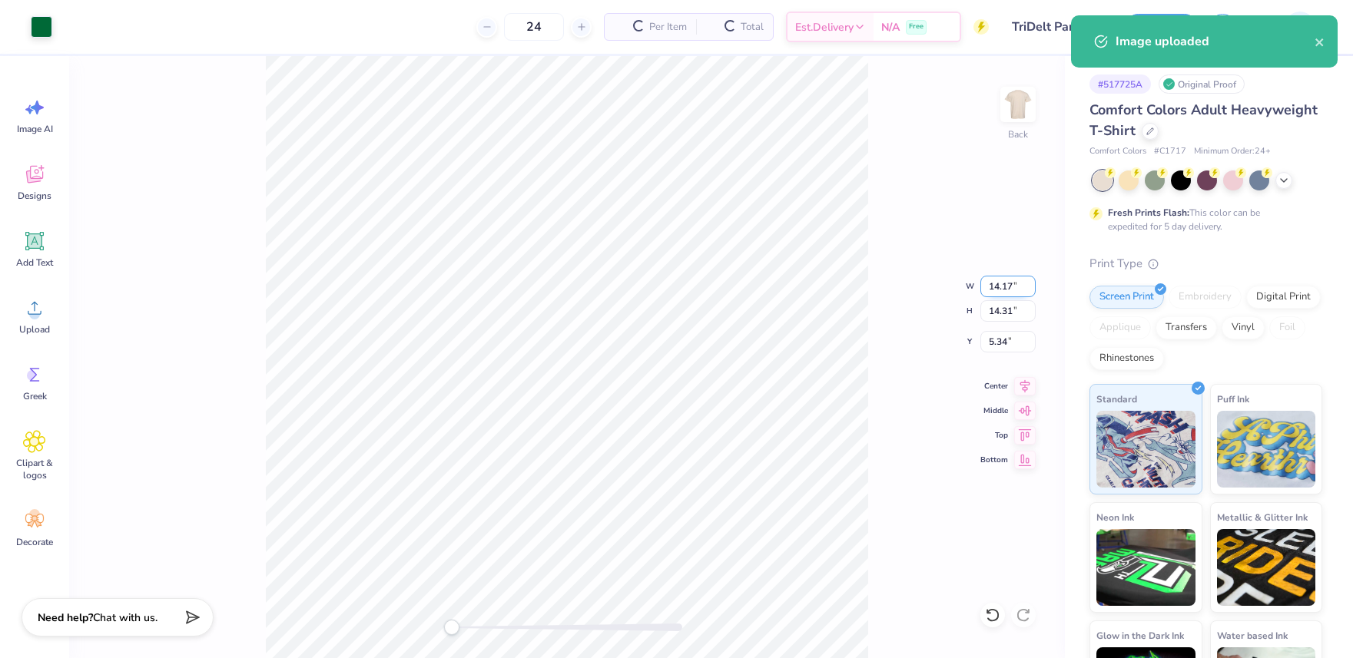
click at [1003, 290] on input "14.17" at bounding box center [1007, 287] width 55 height 22
type input "11.00"
type input "11.11"
type input "6.95"
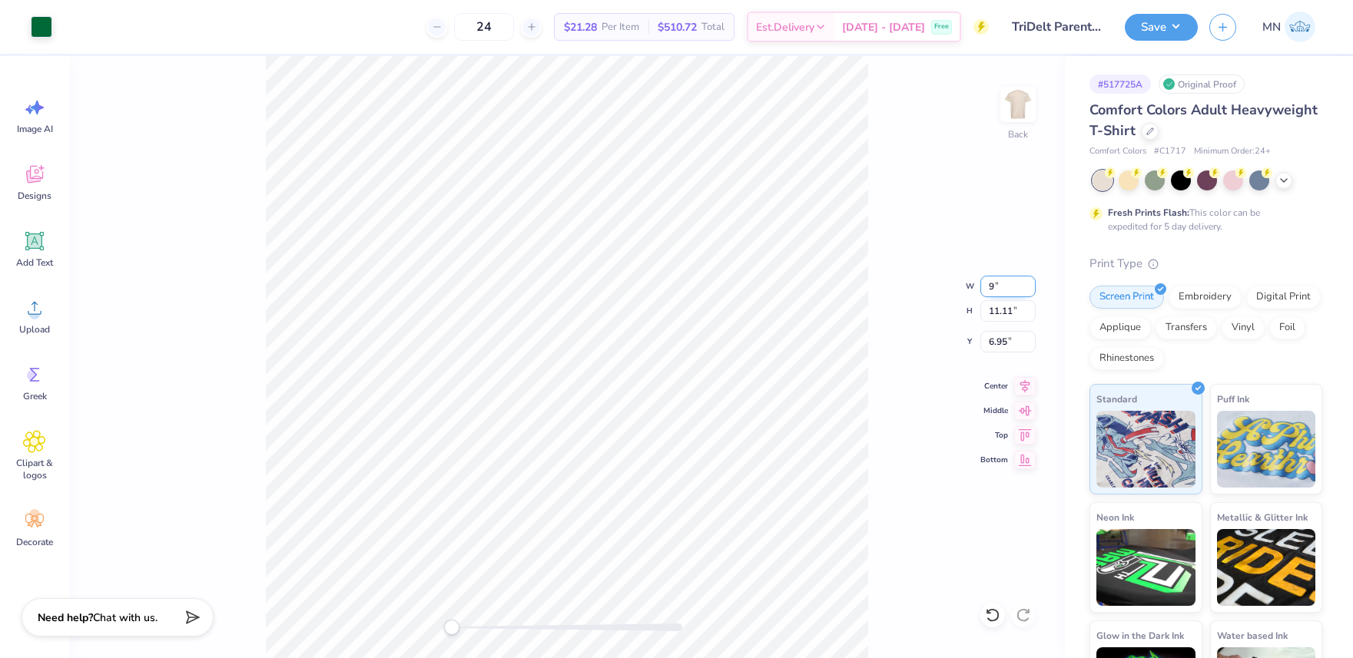
type input "9.00"
type input "9.09"
click at [1005, 345] on input "7.96" at bounding box center [1007, 342] width 55 height 22
type input "3"
click at [1012, 115] on img at bounding box center [1017, 104] width 61 height 61
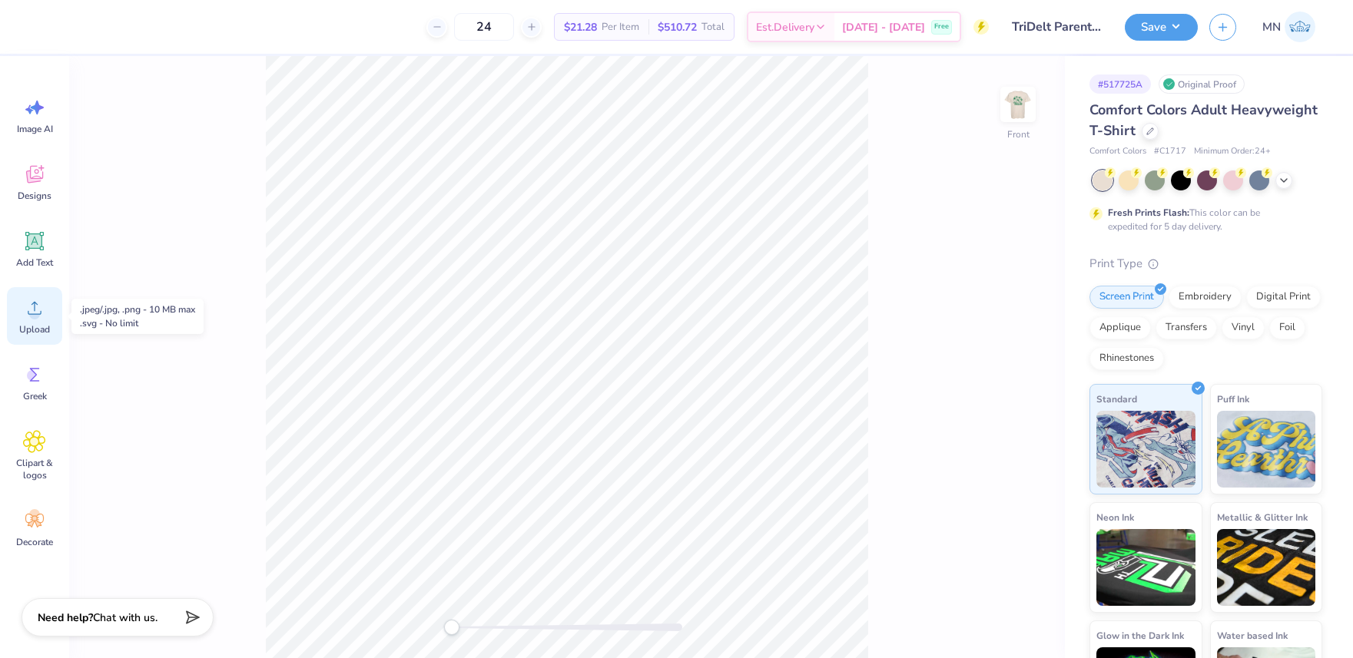
click at [31, 303] on icon at bounding box center [34, 308] width 23 height 23
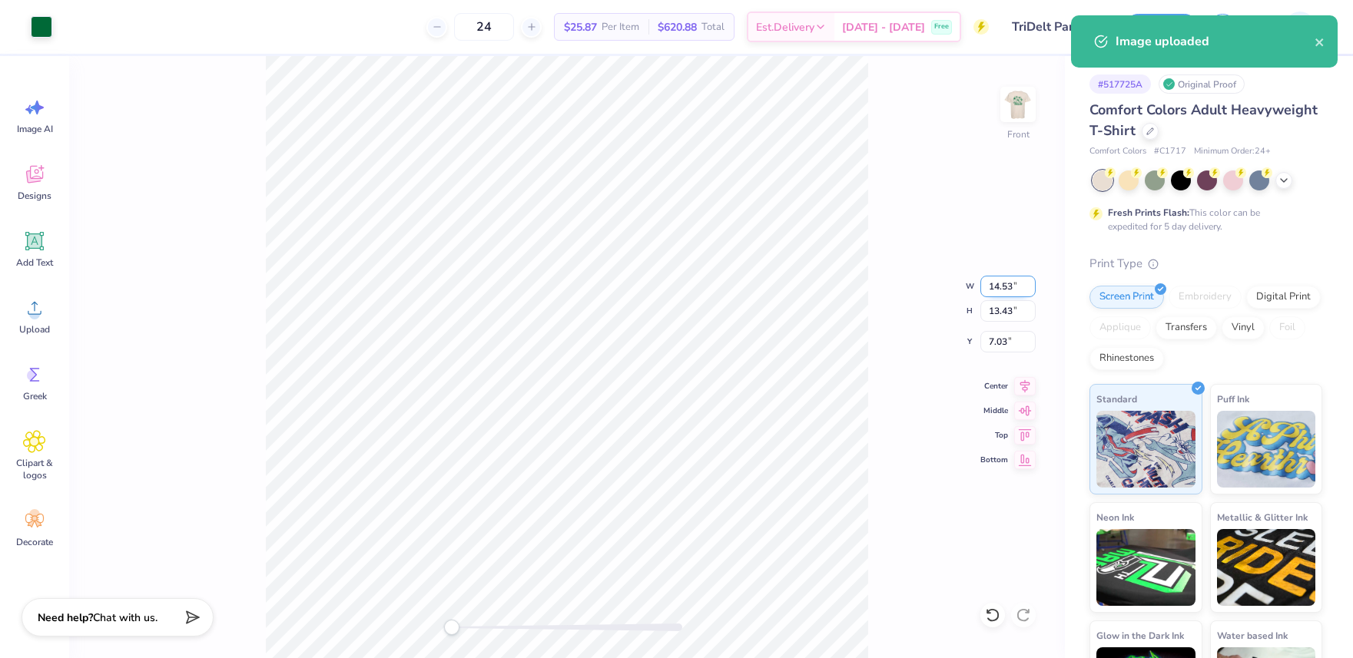
click at [1007, 295] on input "14.53" at bounding box center [1007, 287] width 55 height 22
type input "11.00"
type input "10.17"
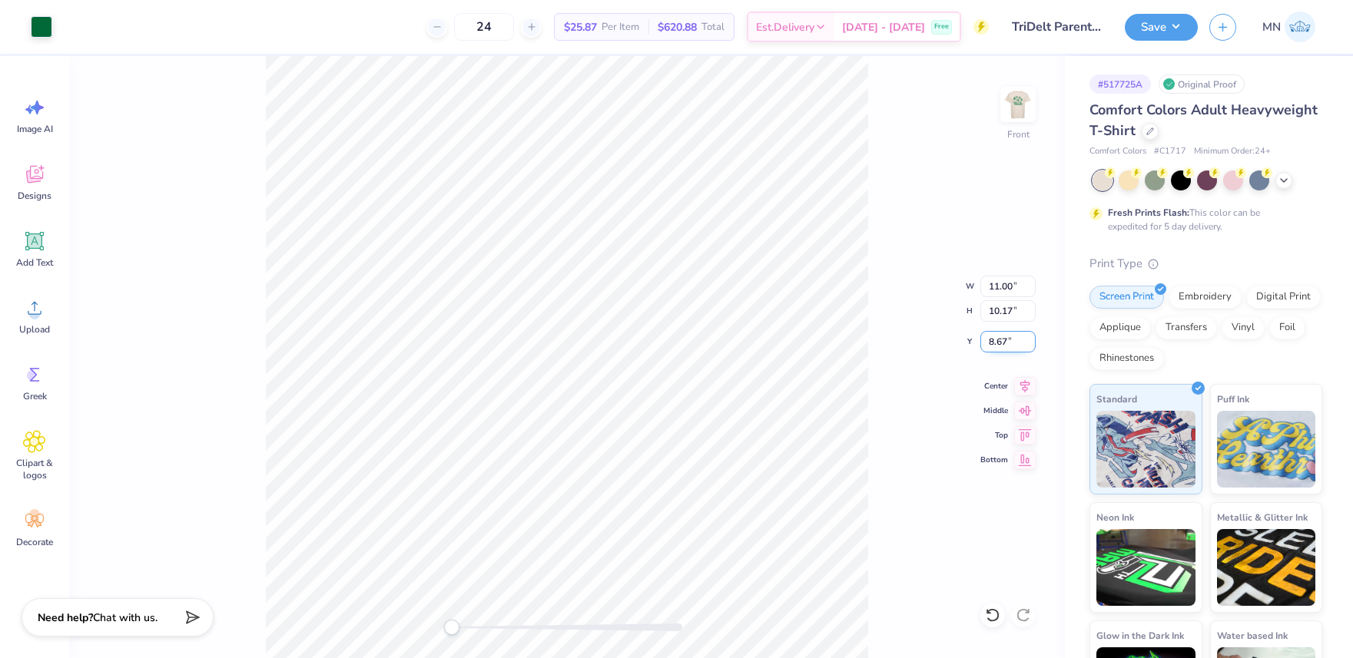
click at [1005, 350] on input "8.67" at bounding box center [1007, 342] width 55 height 22
type input "3"
click at [1155, 40] on div "Save" at bounding box center [1161, 27] width 73 height 27
drag, startPoint x: 1165, startPoint y: 19, endPoint x: 1187, endPoint y: 41, distance: 31.0
click at [1165, 21] on button "Save" at bounding box center [1161, 27] width 73 height 27
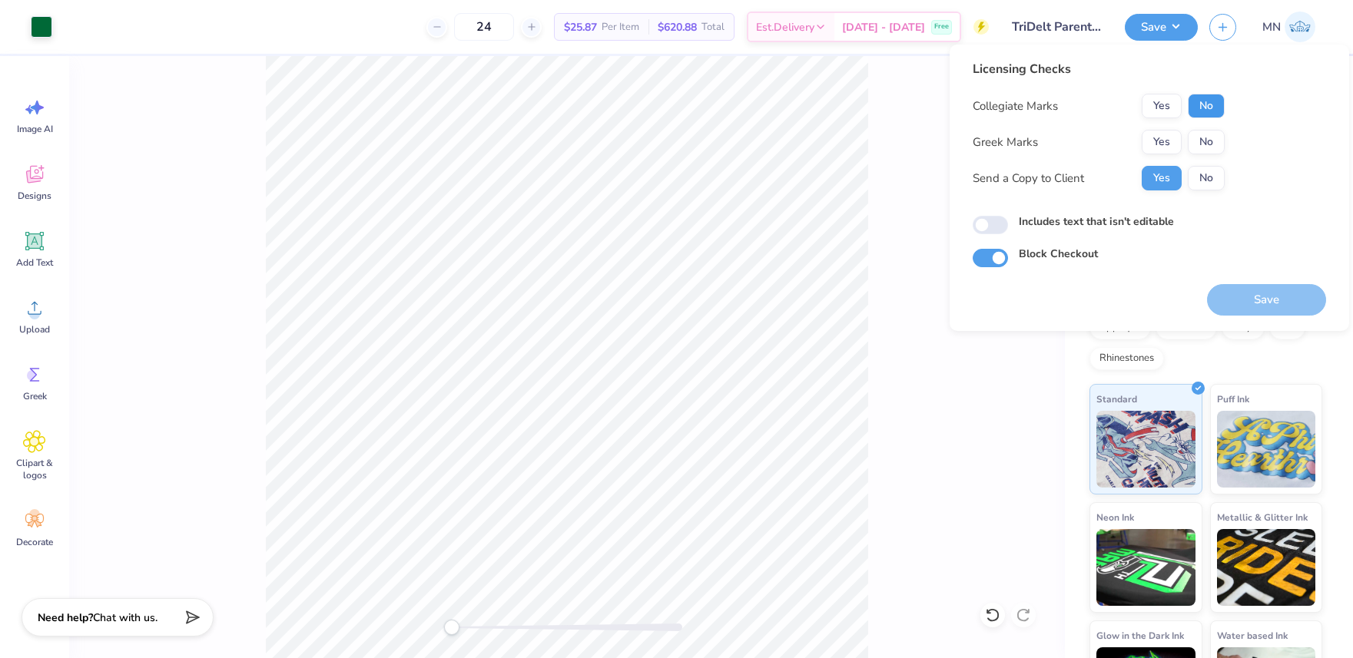
click at [1218, 94] on button "No" at bounding box center [1206, 106] width 37 height 25
click at [1172, 140] on button "Yes" at bounding box center [1162, 142] width 40 height 25
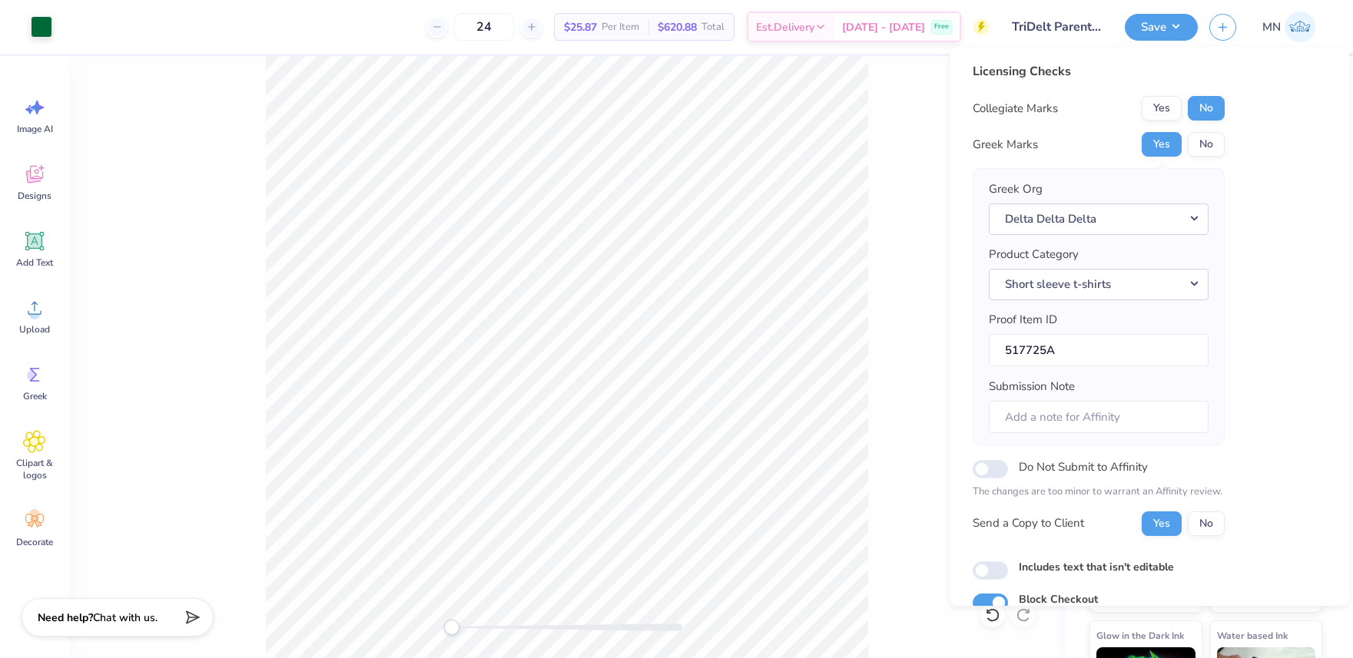
scroll to position [70, 0]
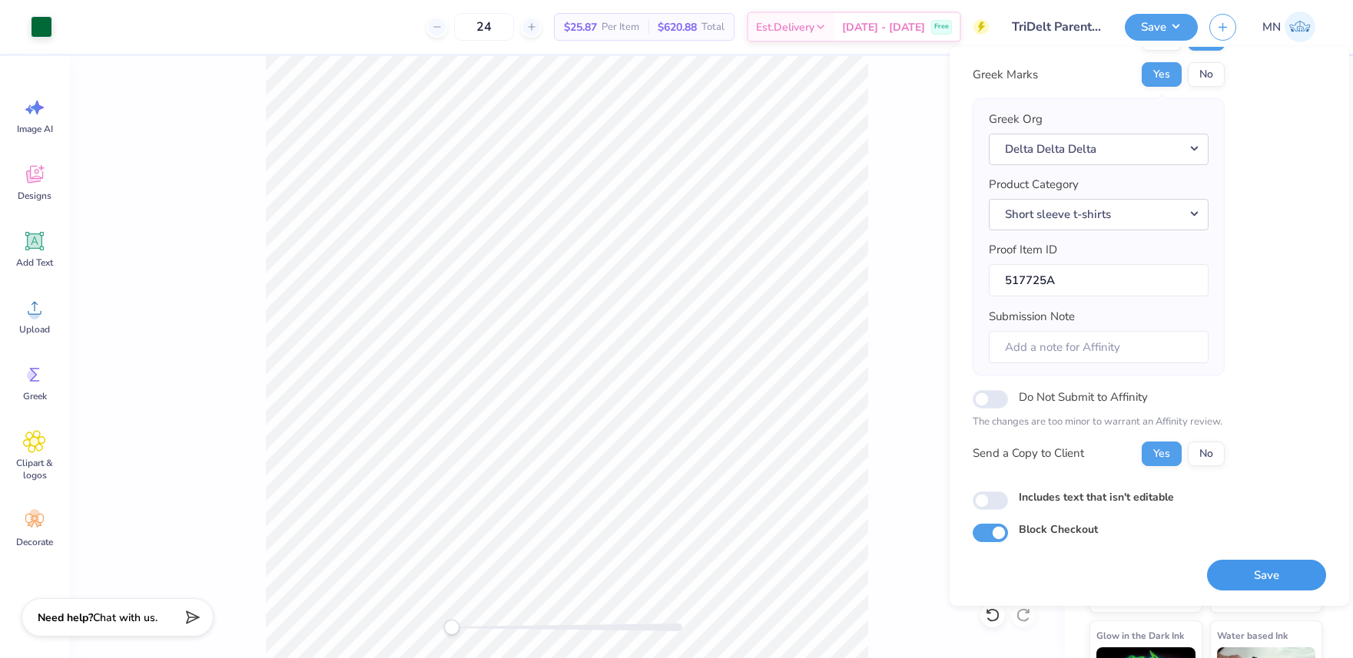
click at [1245, 560] on button "Save" at bounding box center [1266, 575] width 119 height 31
